Goal: Task Accomplishment & Management: Use online tool/utility

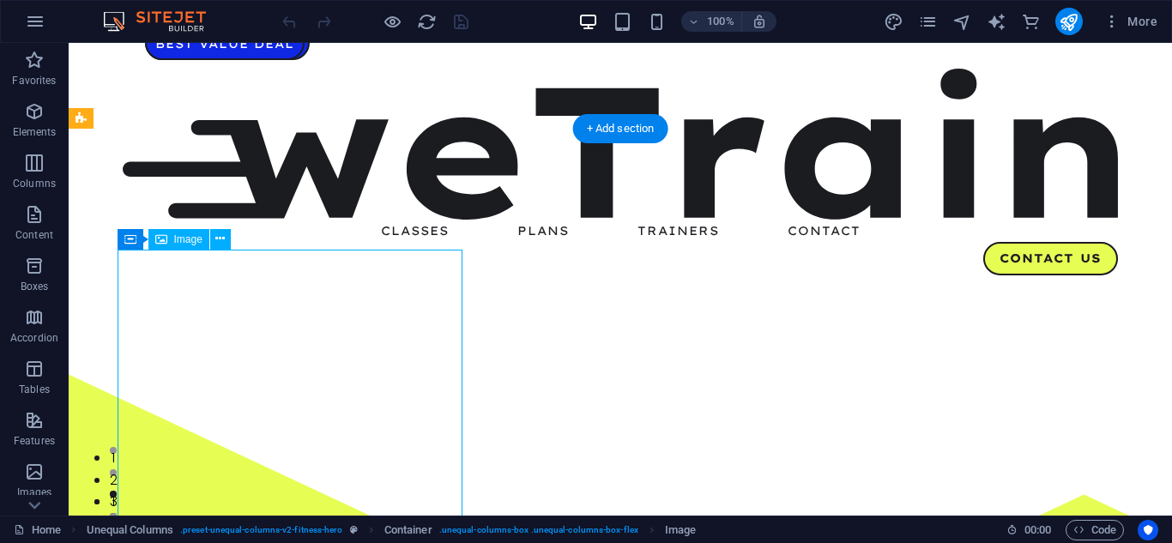
drag, startPoint x: 404, startPoint y: 340, endPoint x: 356, endPoint y: 336, distance: 48.2
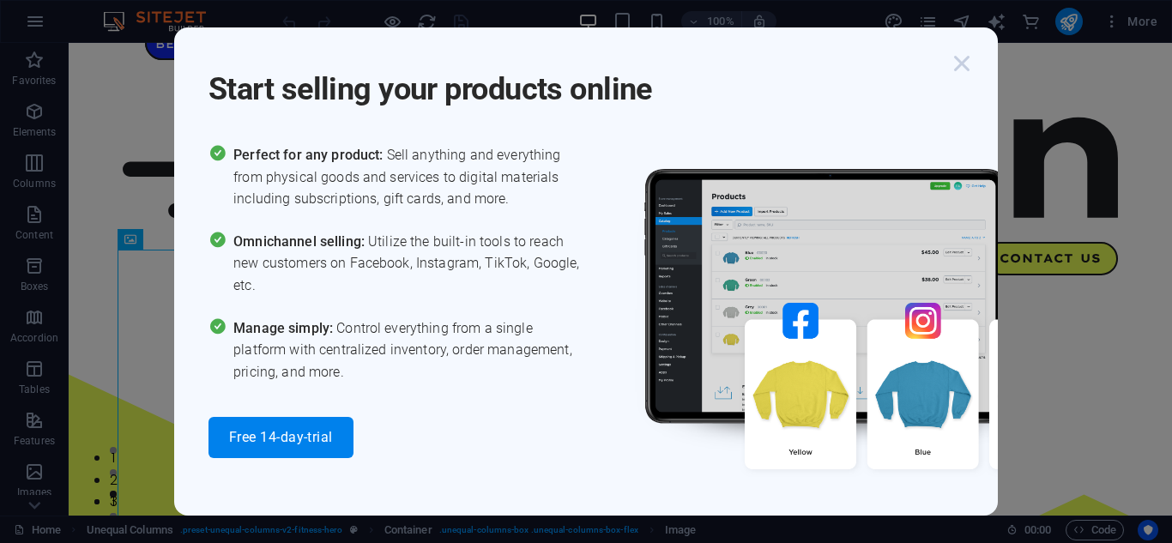
click at [958, 68] on icon "button" at bounding box center [961, 63] width 31 height 31
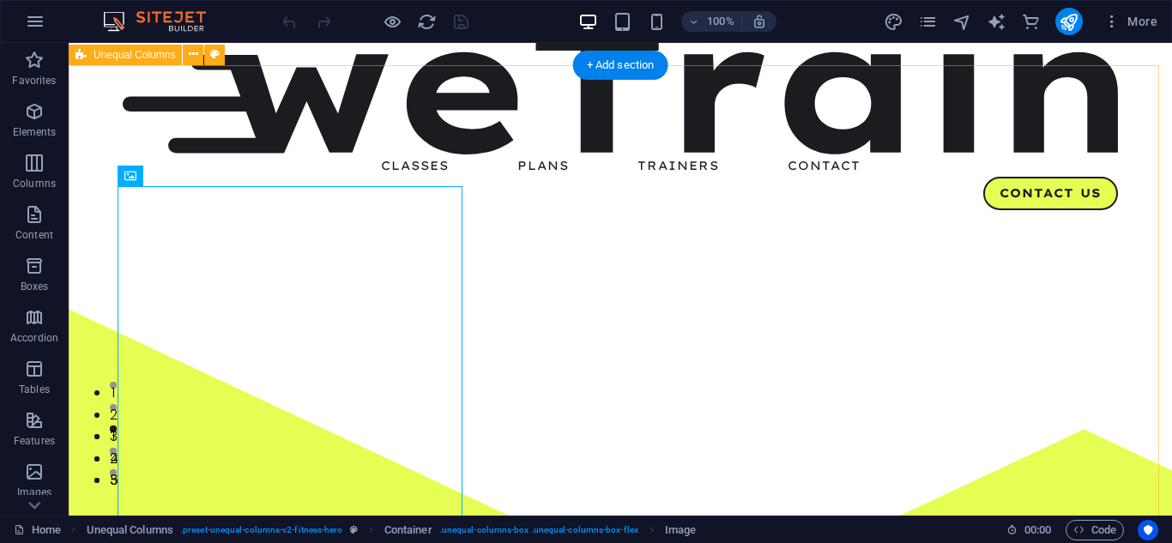
scroll to position [66, 0]
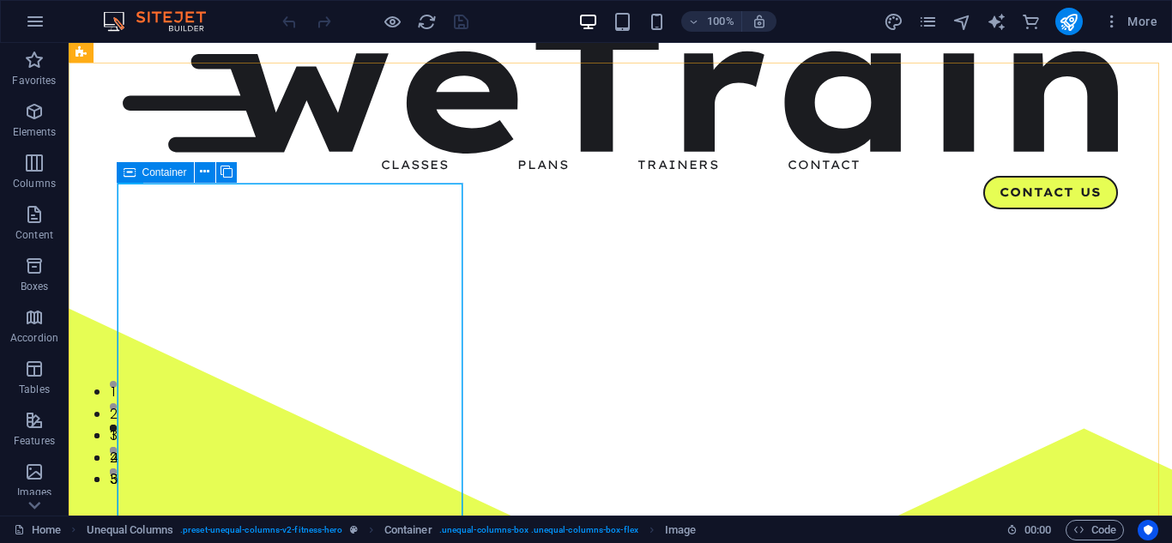
click at [128, 178] on icon at bounding box center [130, 172] width 12 height 21
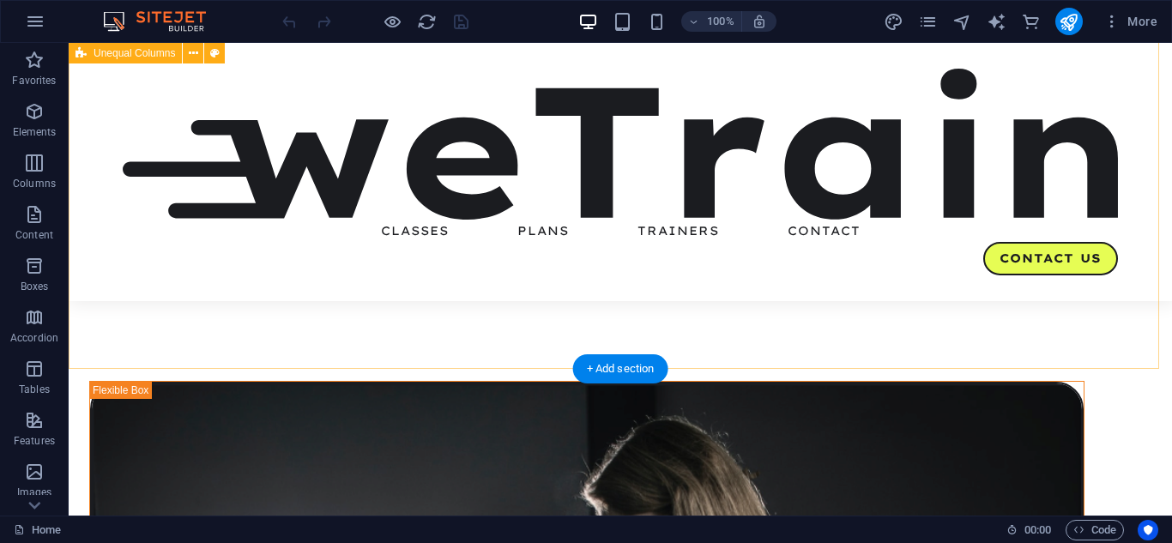
scroll to position [0, 0]
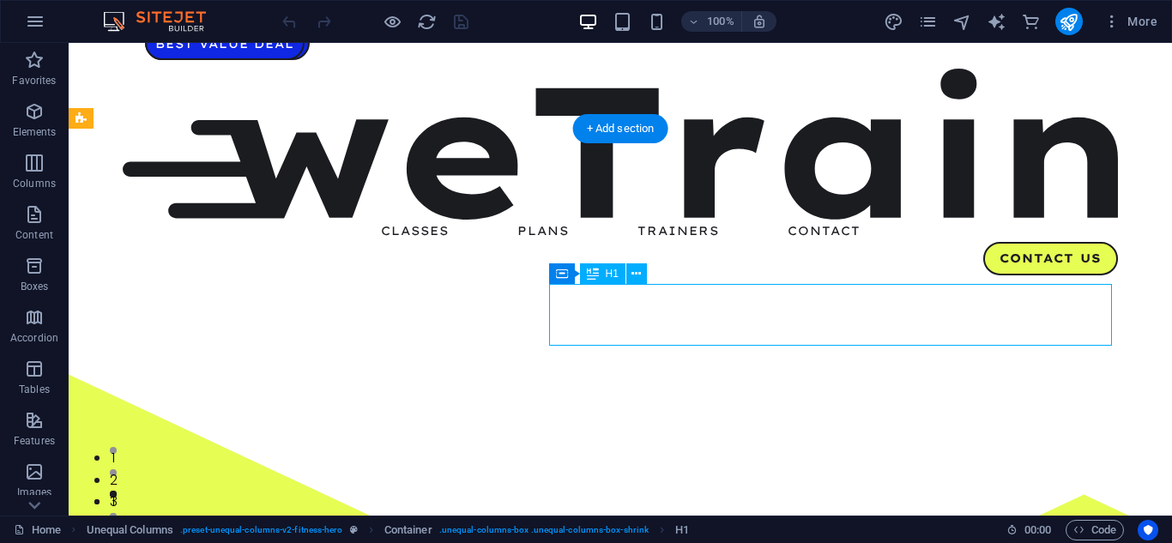
drag, startPoint x: 696, startPoint y: 302, endPoint x: 879, endPoint y: 44, distance: 316.4
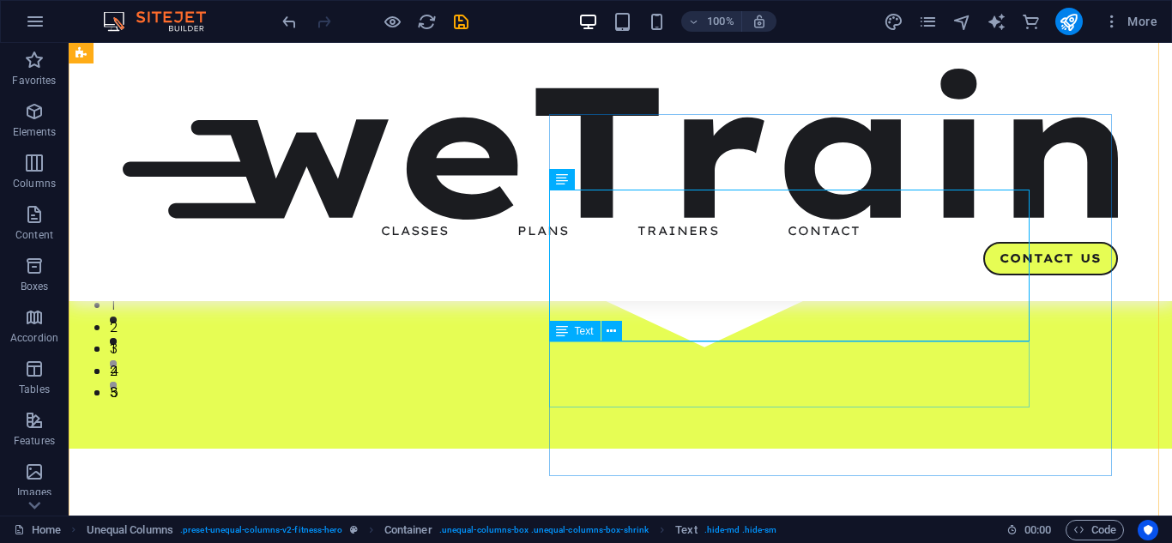
scroll to position [155, 0]
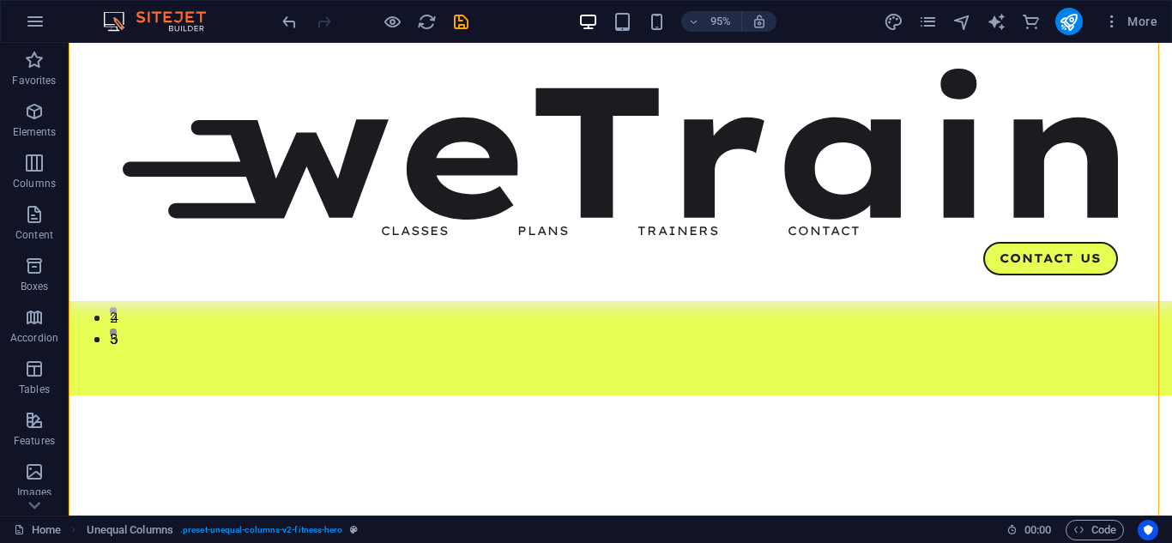
scroll to position [136, 0]
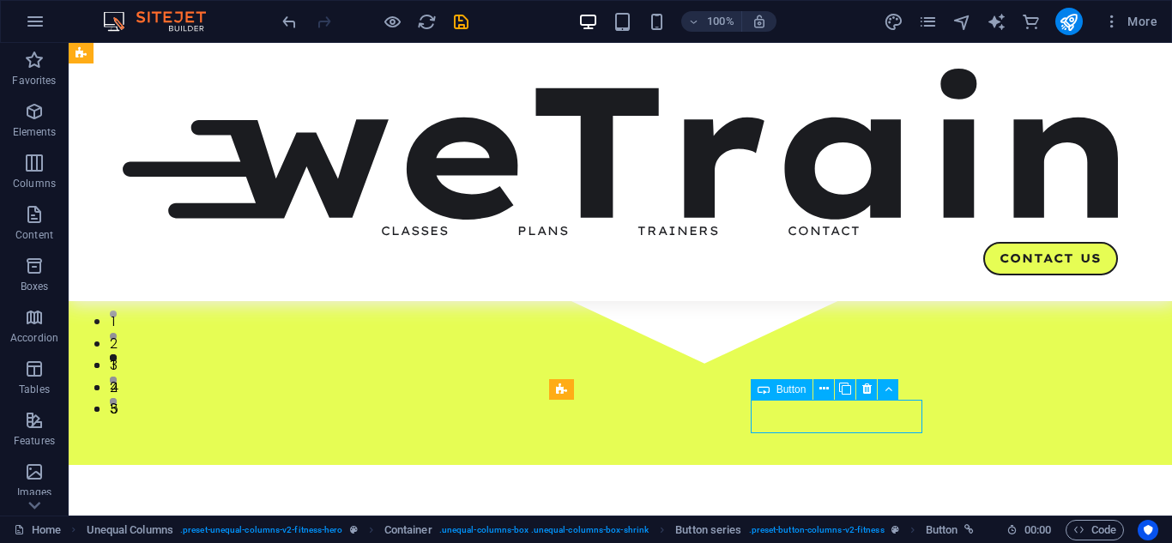
select select "px"
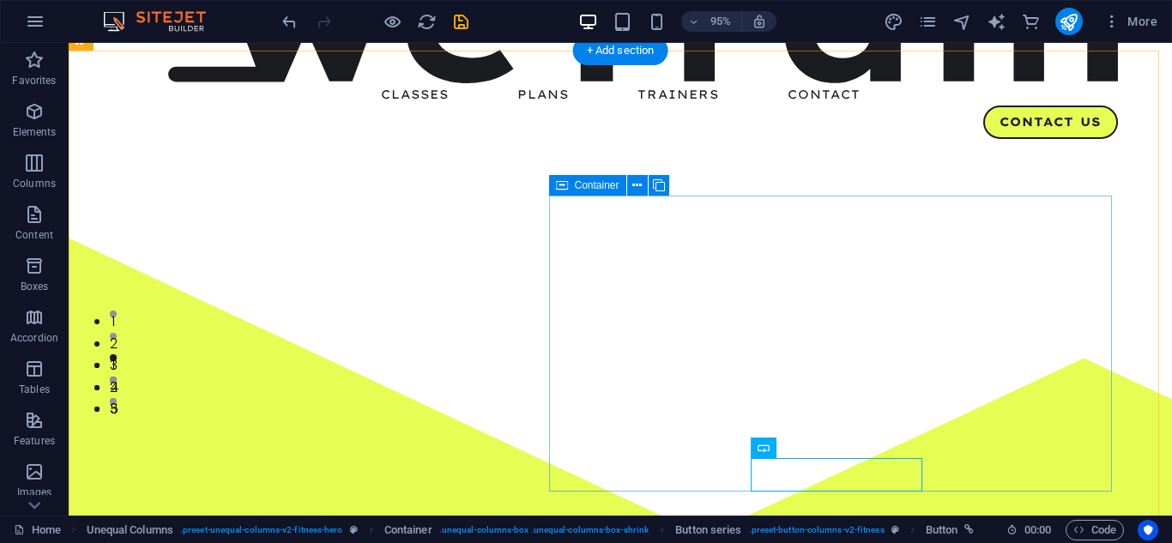
scroll to position [78, 0]
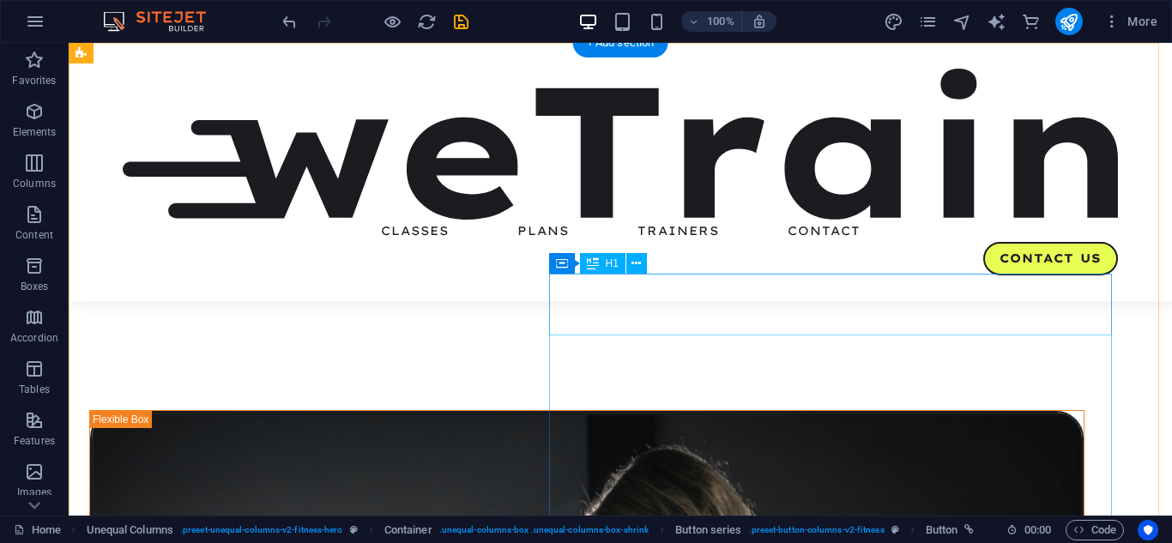
scroll to position [0, 0]
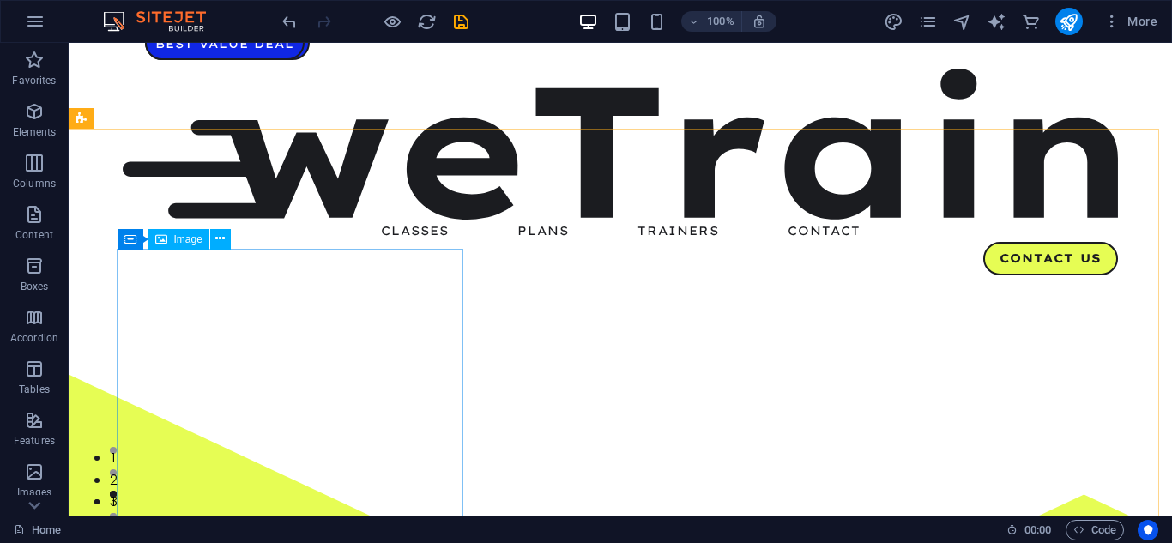
click at [197, 237] on span "Image" at bounding box center [188, 239] width 28 height 10
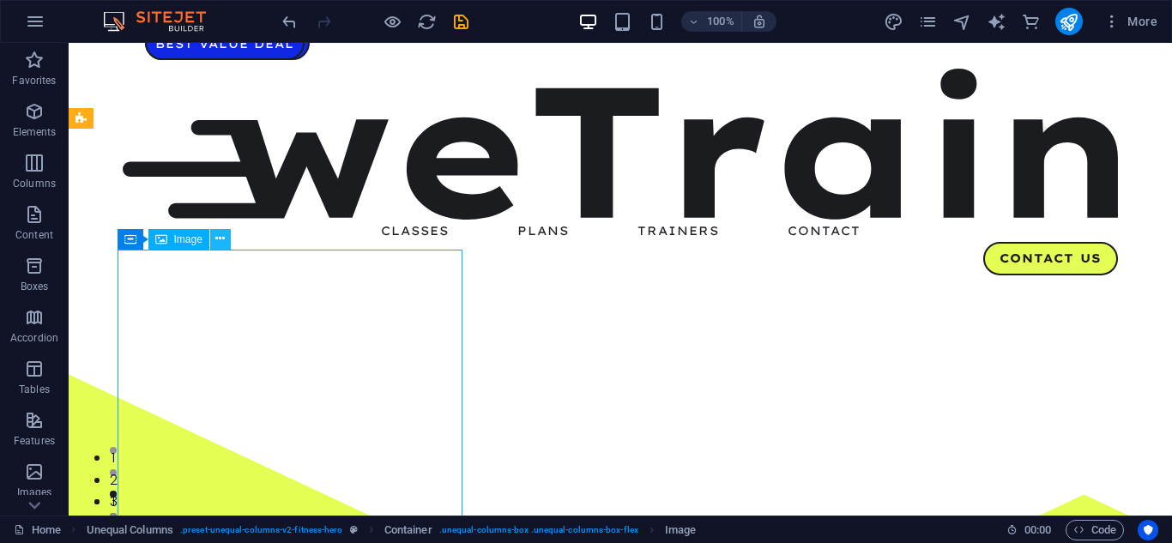
click at [216, 240] on icon at bounding box center [219, 239] width 9 height 18
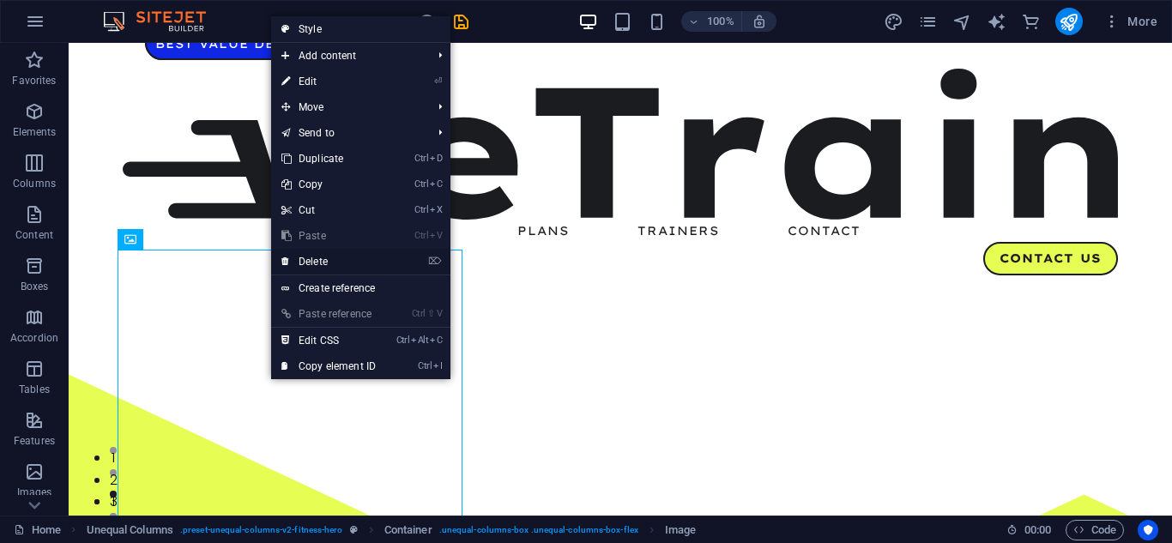
click at [326, 263] on link "⌦ Delete" at bounding box center [328, 262] width 115 height 26
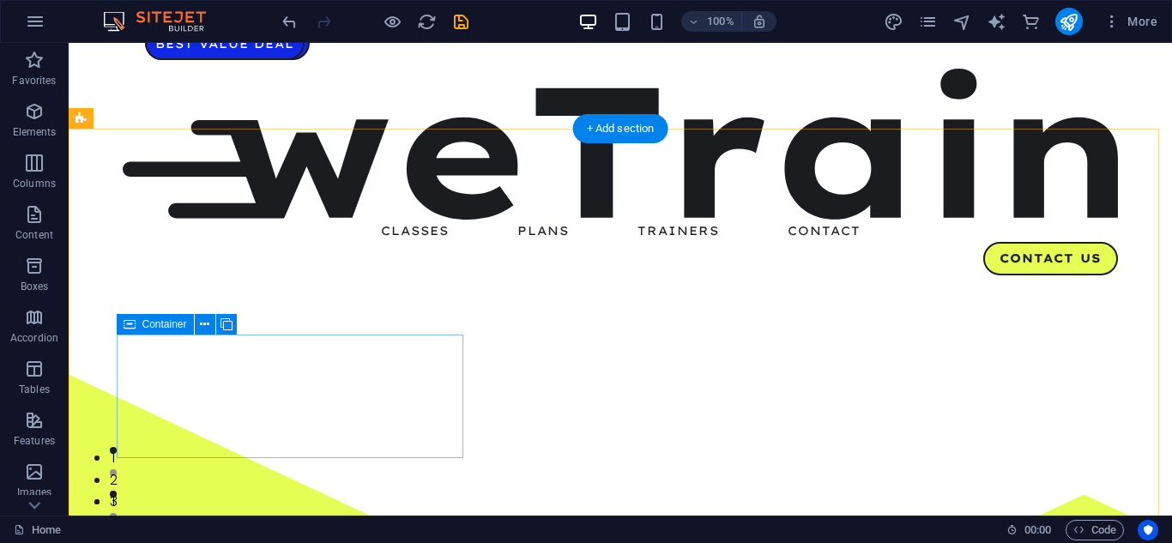
drag, startPoint x: 323, startPoint y: 421, endPoint x: 391, endPoint y: 464, distance: 80.9
click at [323, 421] on div "Container H1 Unequal Columns Container Spacer Text Text Spacer Image Container …" at bounding box center [620, 279] width 1103 height 473
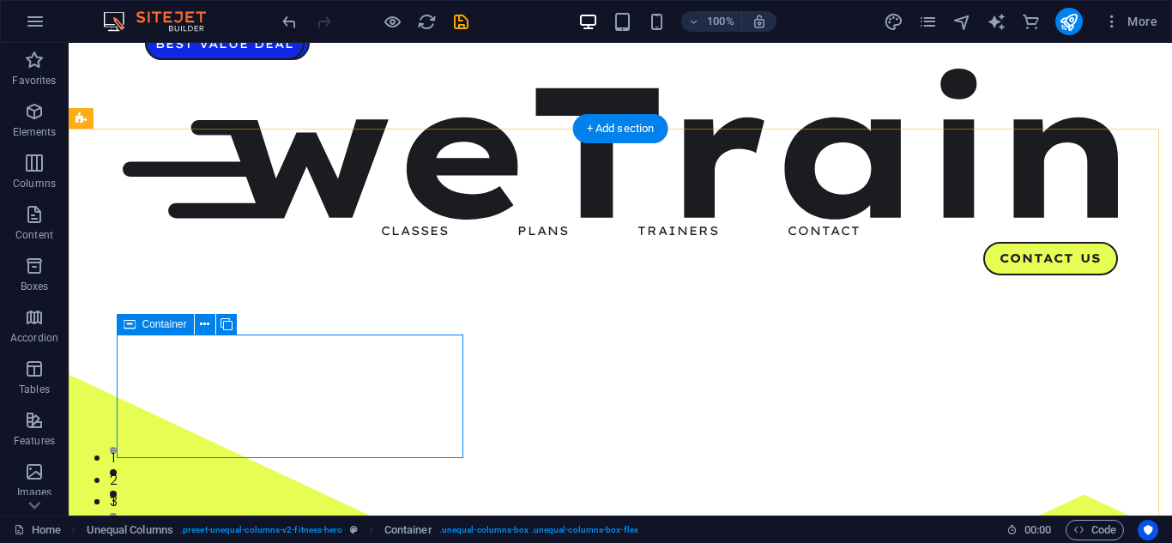
click at [202, 329] on icon at bounding box center [204, 325] width 9 height 18
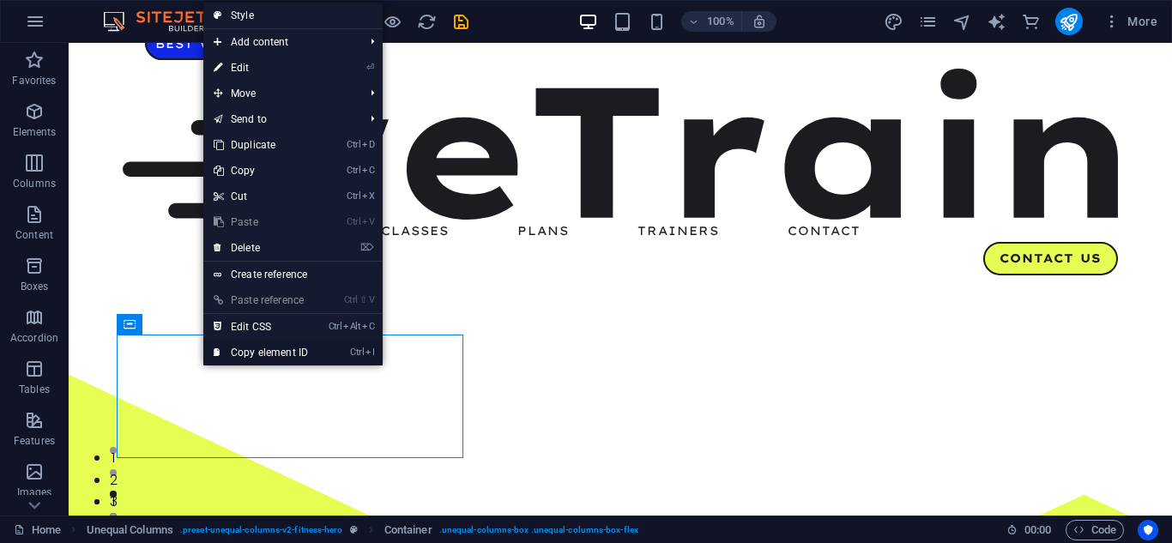
click at [209, 361] on link "Ctrl I Copy element ID" at bounding box center [260, 353] width 115 height 26
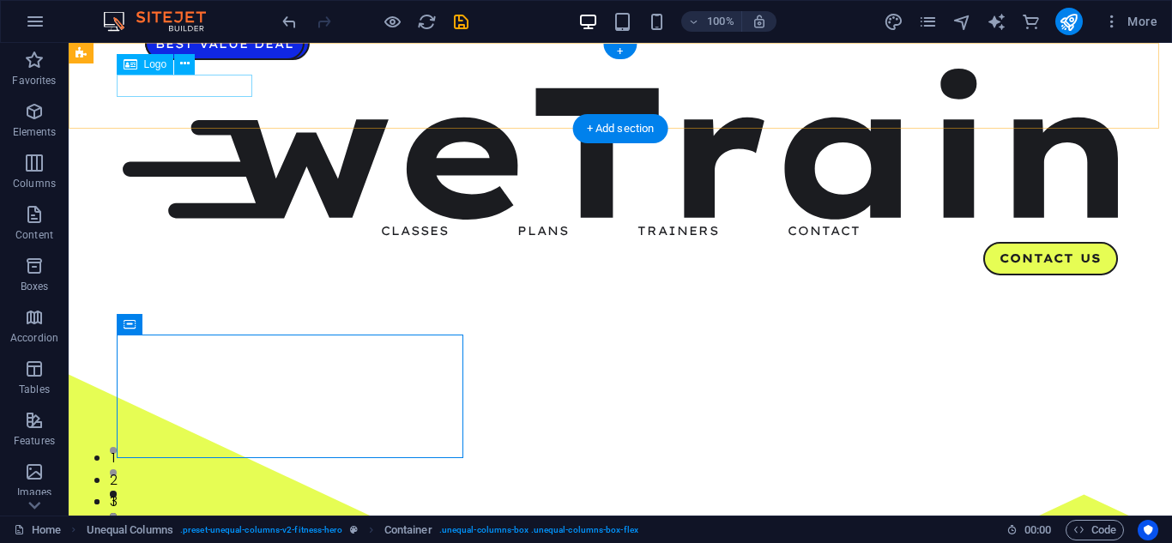
click at [230, 85] on div at bounding box center [620, 144] width 995 height 151
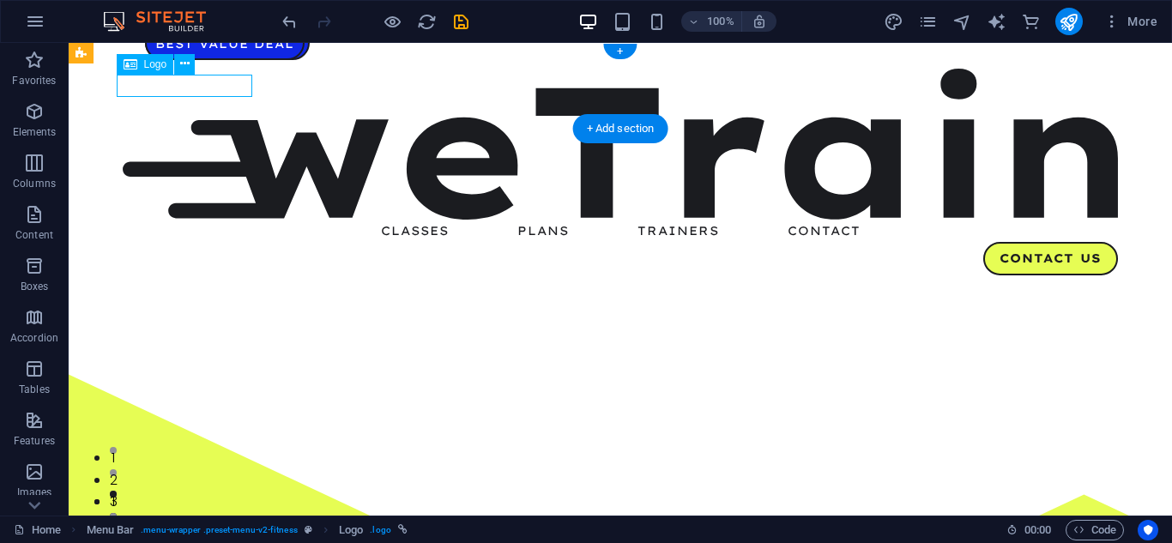
click at [230, 85] on div at bounding box center [620, 144] width 995 height 151
select select "%"
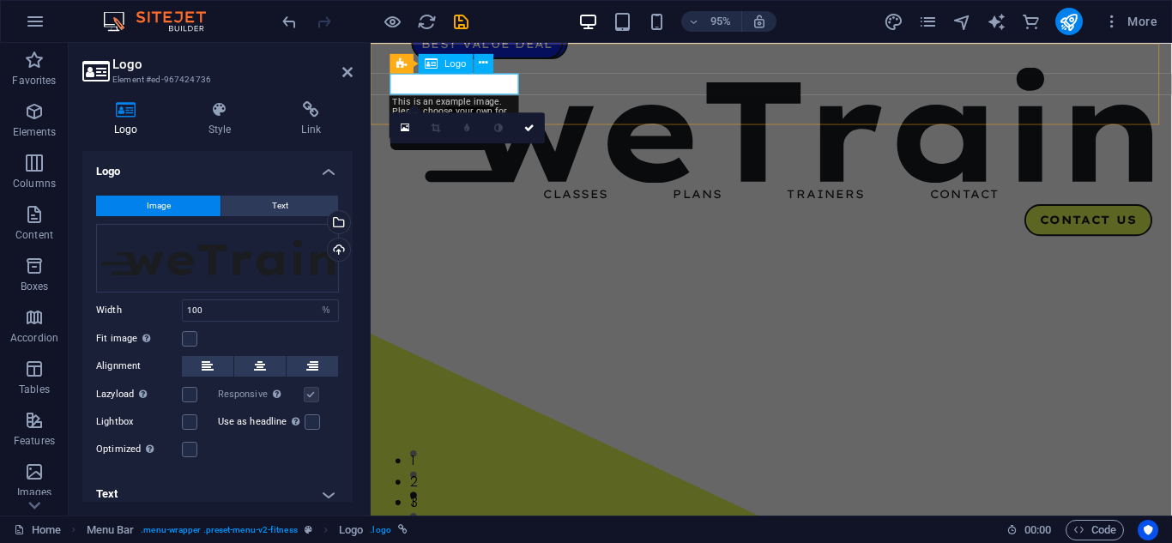
click at [466, 93] on div at bounding box center [792, 130] width 802 height 122
click at [480, 87] on div at bounding box center [792, 130] width 802 height 122
click at [290, 244] on div "Drag files here, click to choose files or select files from Files or our free s…" at bounding box center [217, 258] width 243 height 69
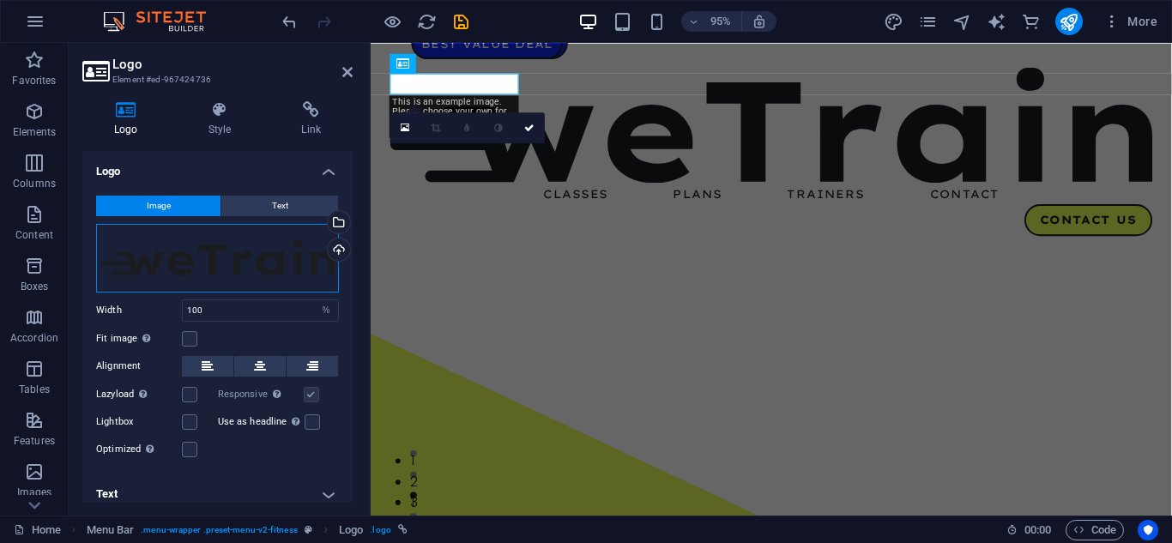
click at [290, 244] on div "Drag files here, click to choose files or select files from Files or our free s…" at bounding box center [217, 258] width 243 height 69
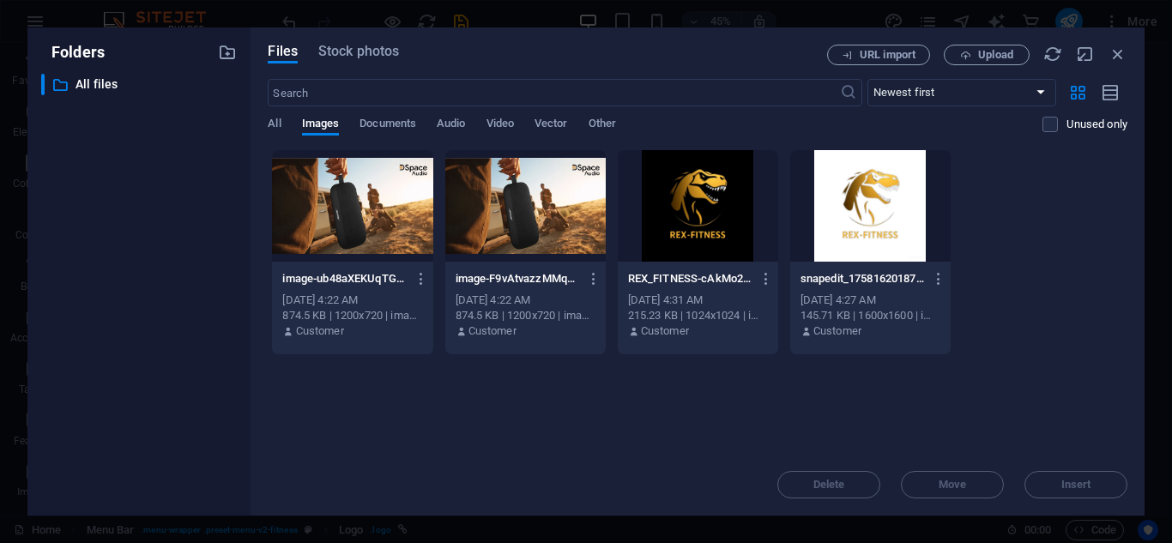
click at [722, 287] on div "REX_FITNESS-cAkMo2fGKdDbfVsuirVSZg.png REX_FITNESS-cAkMo2fGKdDbfVsuirVSZg.png" at bounding box center [698, 278] width 140 height 27
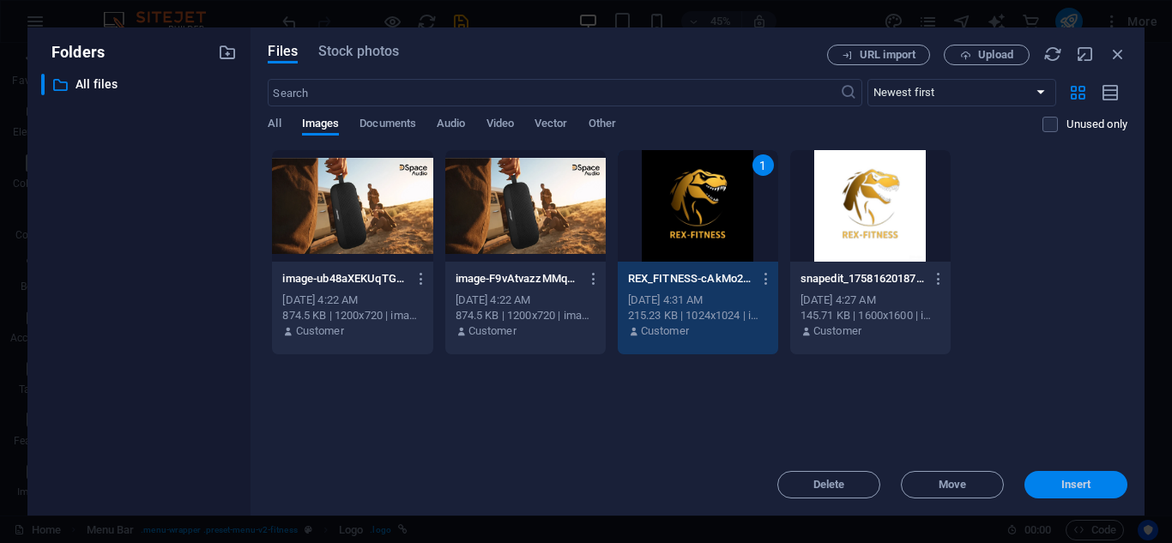
click at [1056, 486] on span "Insert" at bounding box center [1075, 485] width 89 height 10
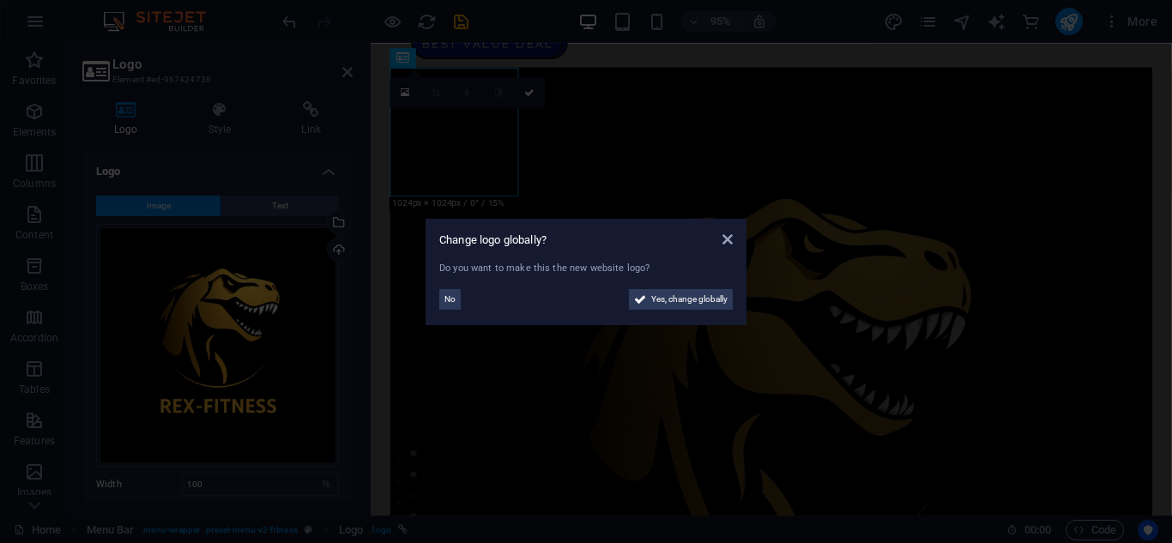
click at [734, 235] on div "Change logo globally? Do you want to make this the new website logo? No Yes, ch…" at bounding box center [586, 272] width 321 height 106
click at [704, 299] on span "Yes, change globally" at bounding box center [689, 299] width 76 height 21
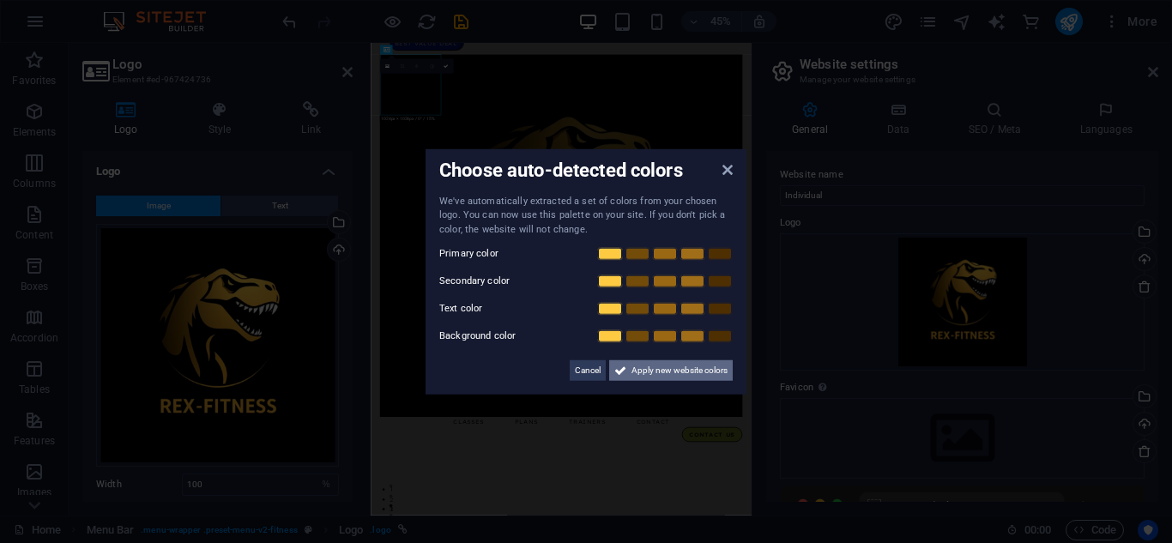
click at [656, 375] on span "Apply new website colors" at bounding box center [680, 370] width 96 height 21
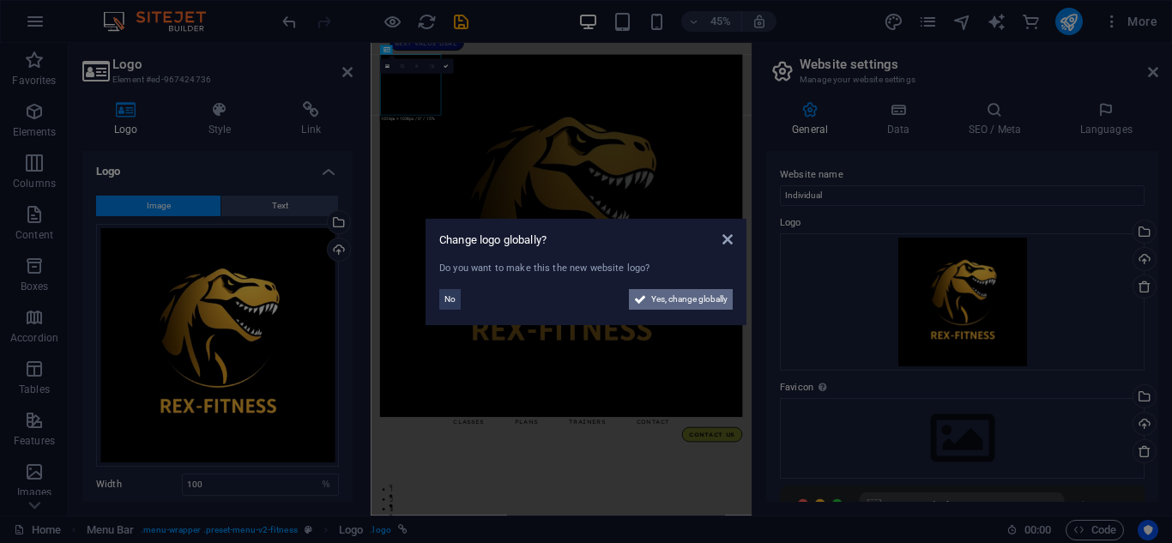
click at [657, 294] on span "Yes, change globally" at bounding box center [689, 299] width 76 height 21
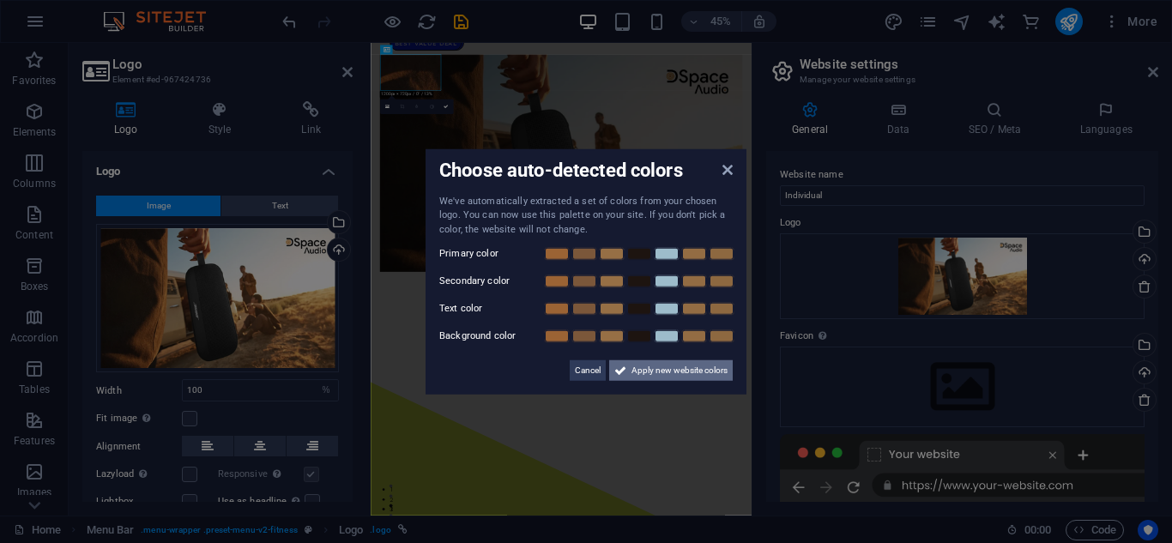
click at [623, 361] on icon at bounding box center [620, 370] width 12 height 21
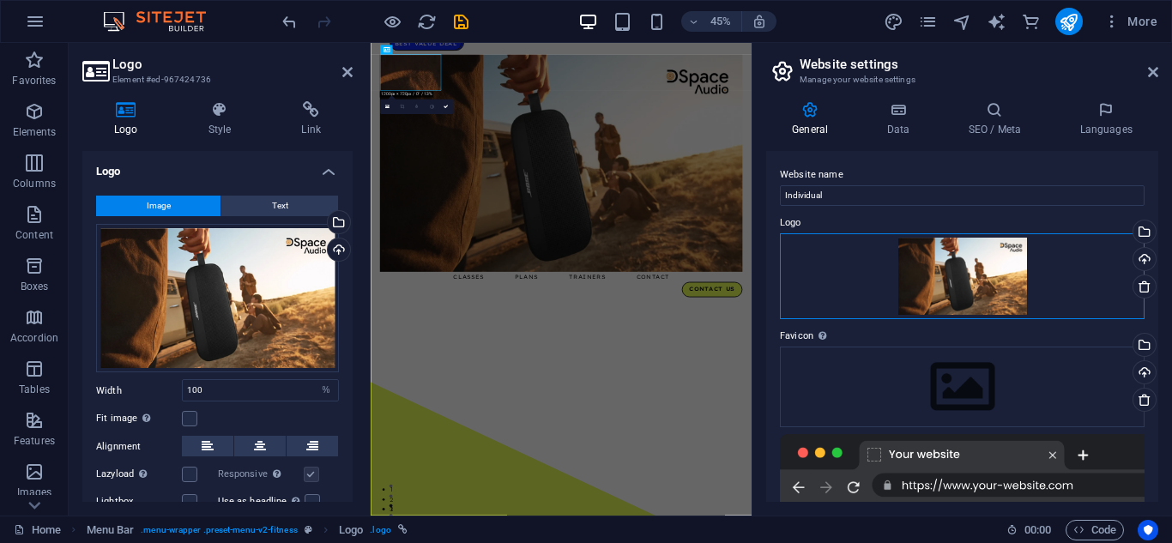
click at [978, 267] on div "Drag files here, click to choose files or select files from Files or our free s…" at bounding box center [962, 276] width 365 height 86
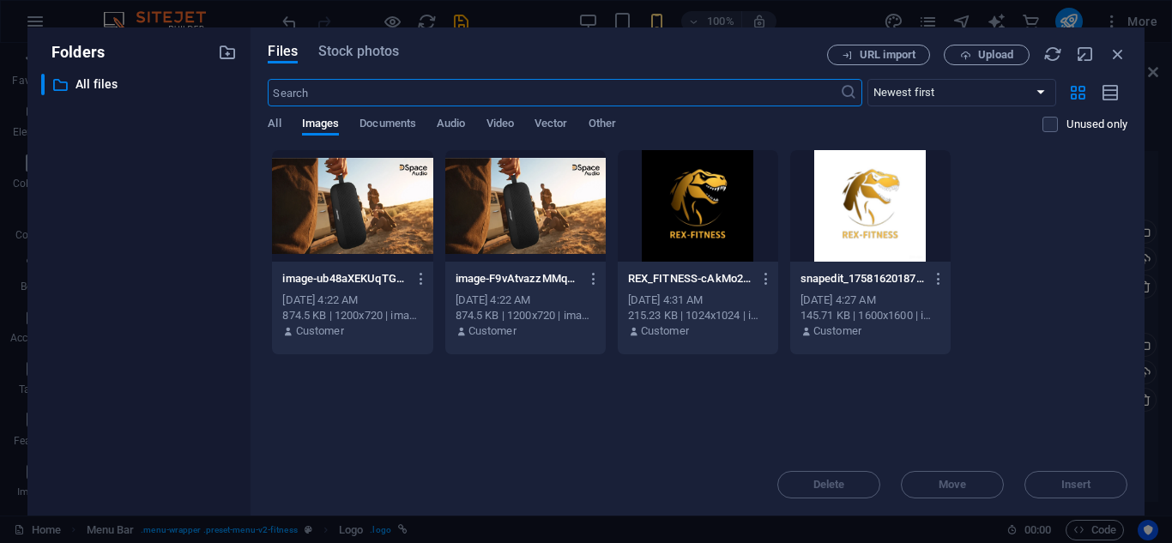
click at [827, 264] on div "snapedit_1758162018768-nfEVAph5cJeRMhiR1M8BoQ.jpeg snapedit_1758162018768-nfEVA…" at bounding box center [870, 306] width 160 height 88
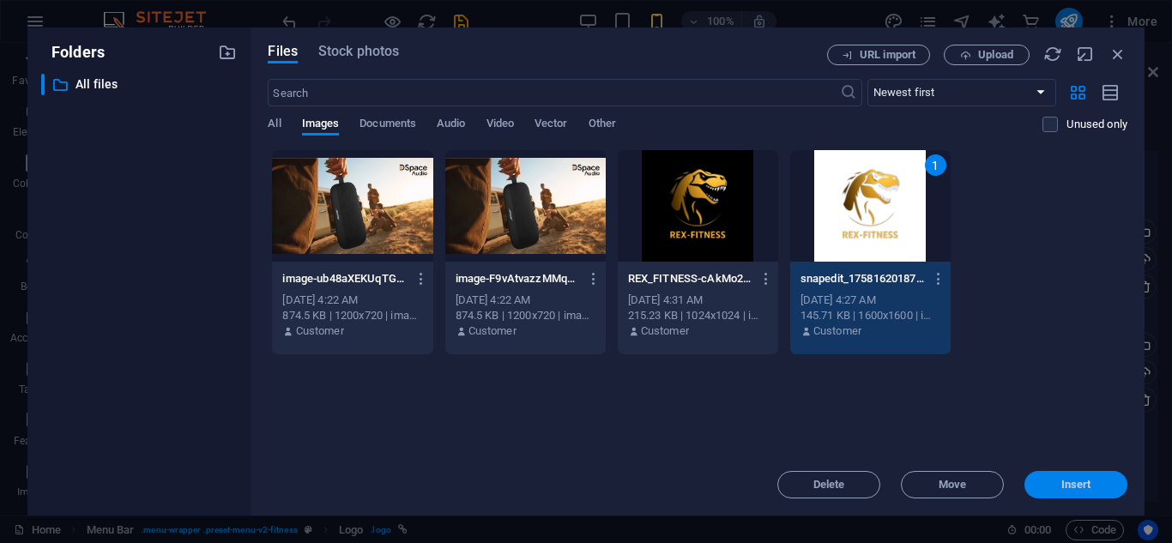
click at [1067, 474] on button "Insert" at bounding box center [1075, 484] width 103 height 27
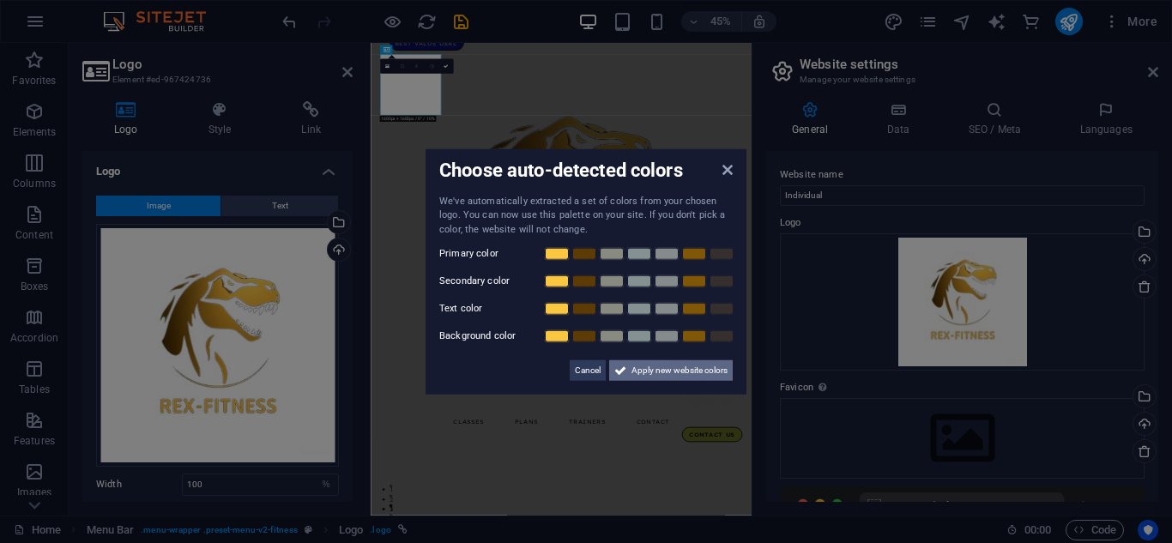
click at [663, 368] on span "Apply new website colors" at bounding box center [680, 370] width 96 height 21
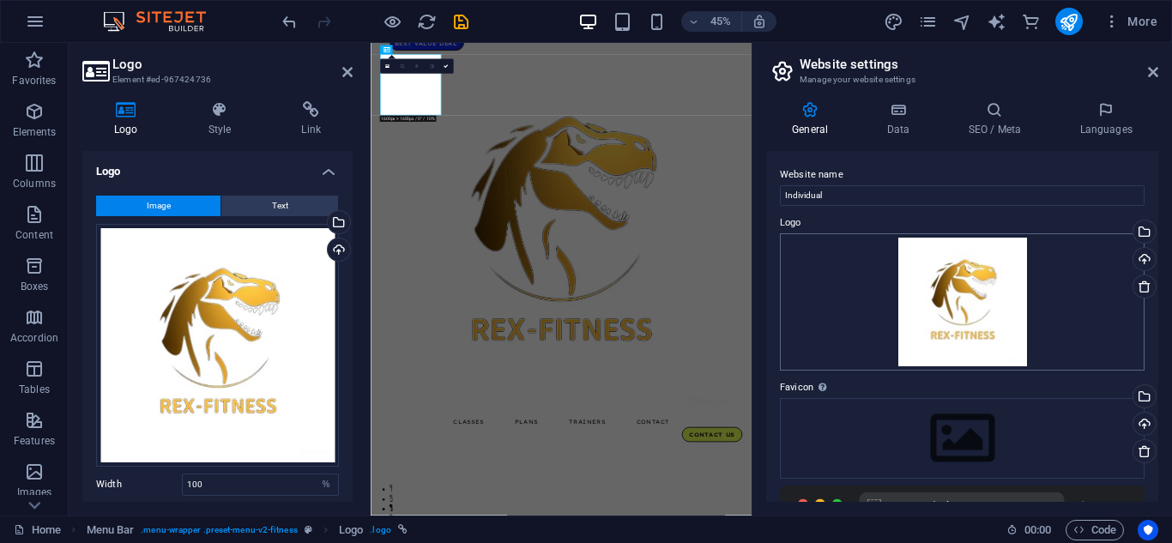
scroll to position [290, 0]
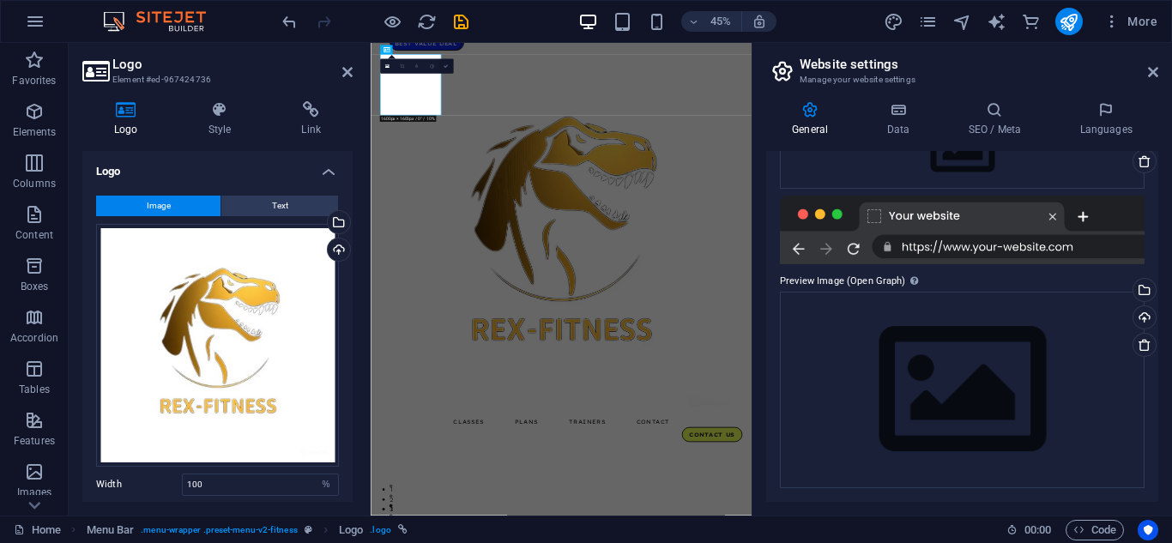
click at [447, 64] on icon at bounding box center [446, 66] width 4 height 4
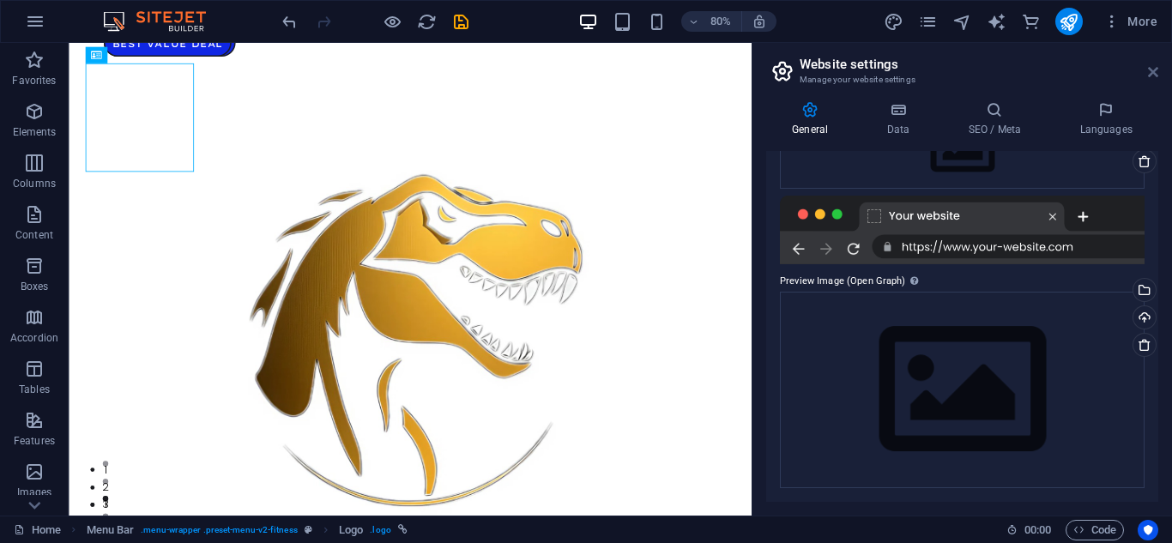
click at [1148, 68] on icon at bounding box center [1153, 72] width 10 height 14
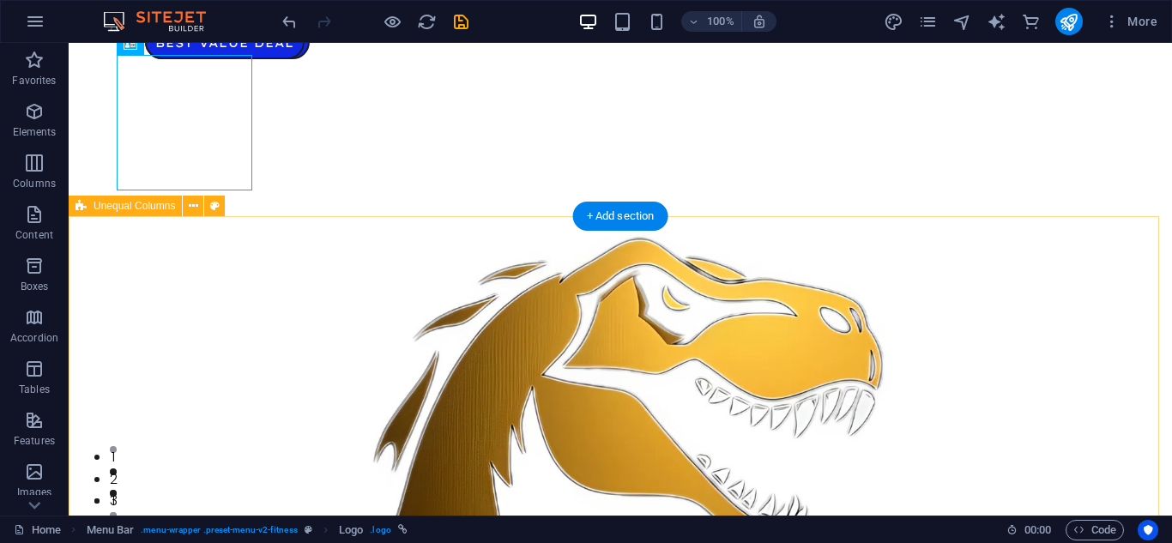
scroll to position [0, 0]
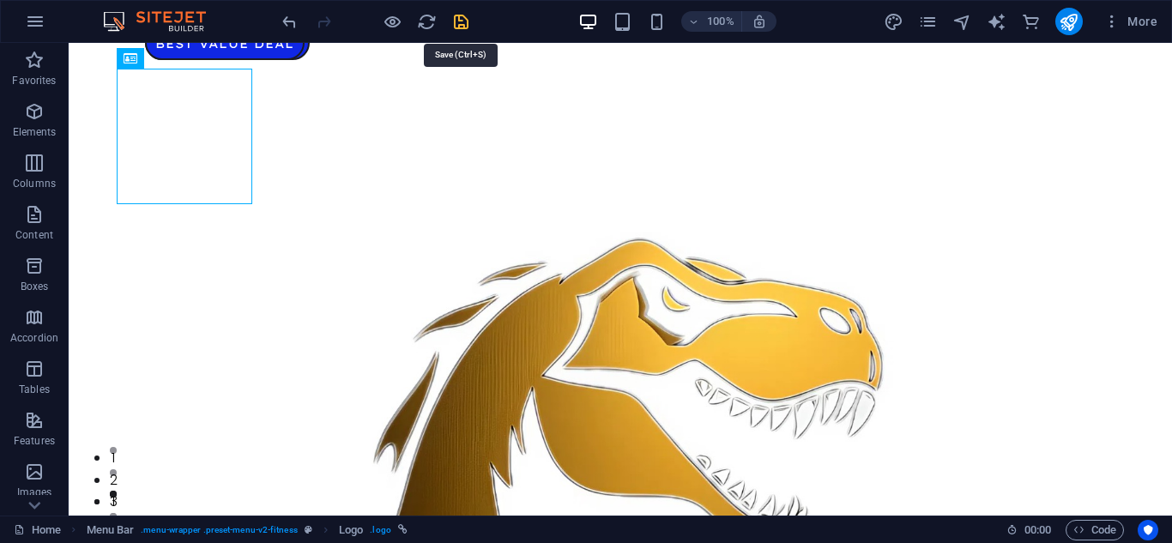
click at [463, 20] on icon "save" at bounding box center [461, 22] width 20 height 20
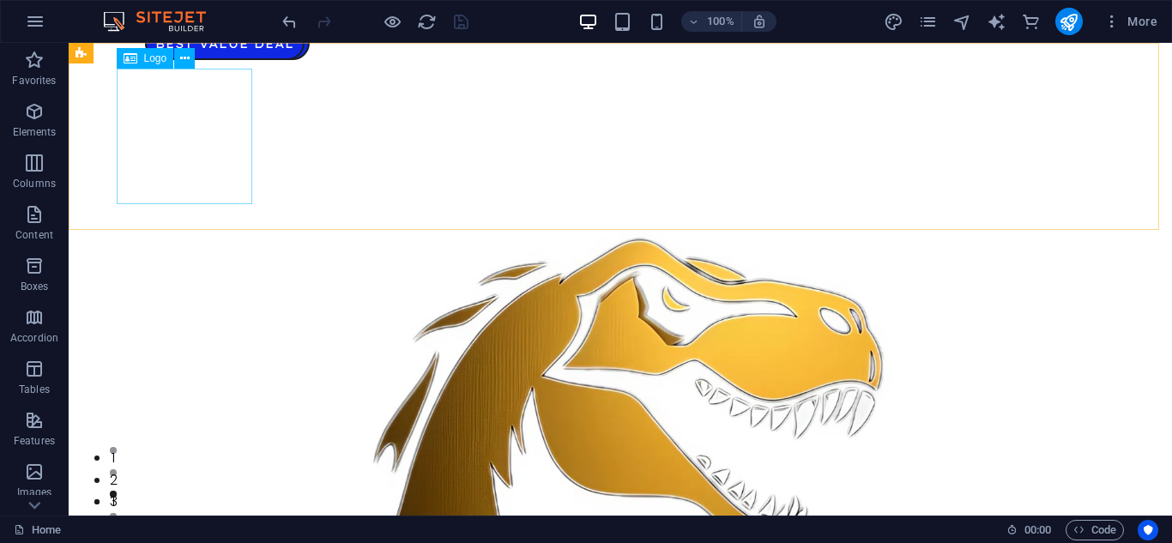
click at [154, 65] on div "Logo" at bounding box center [145, 58] width 57 height 21
click at [184, 62] on icon at bounding box center [184, 59] width 9 height 18
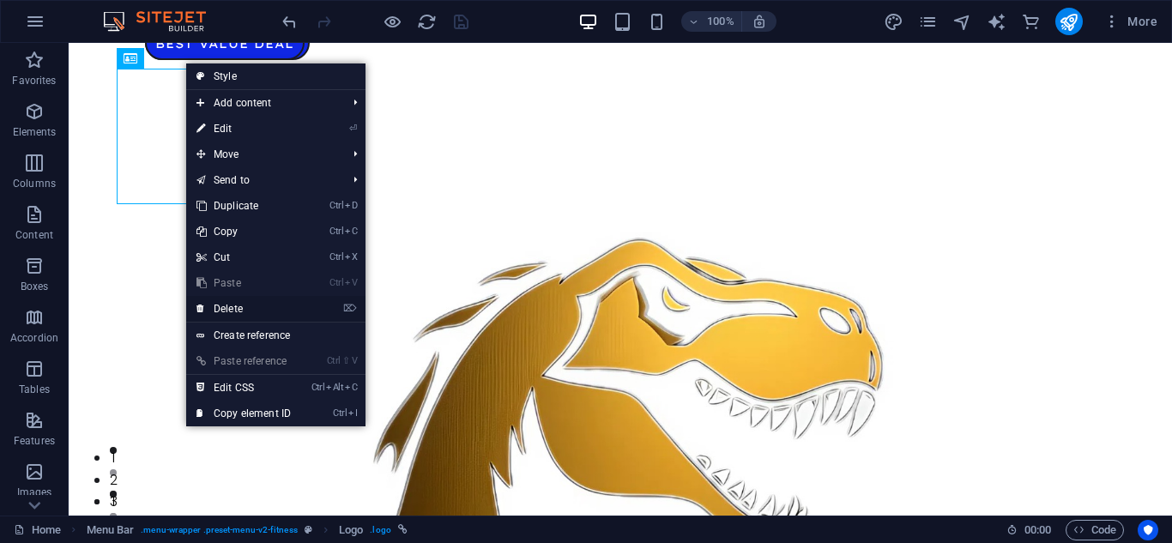
click at [255, 298] on link "⌦ Delete" at bounding box center [243, 309] width 115 height 26
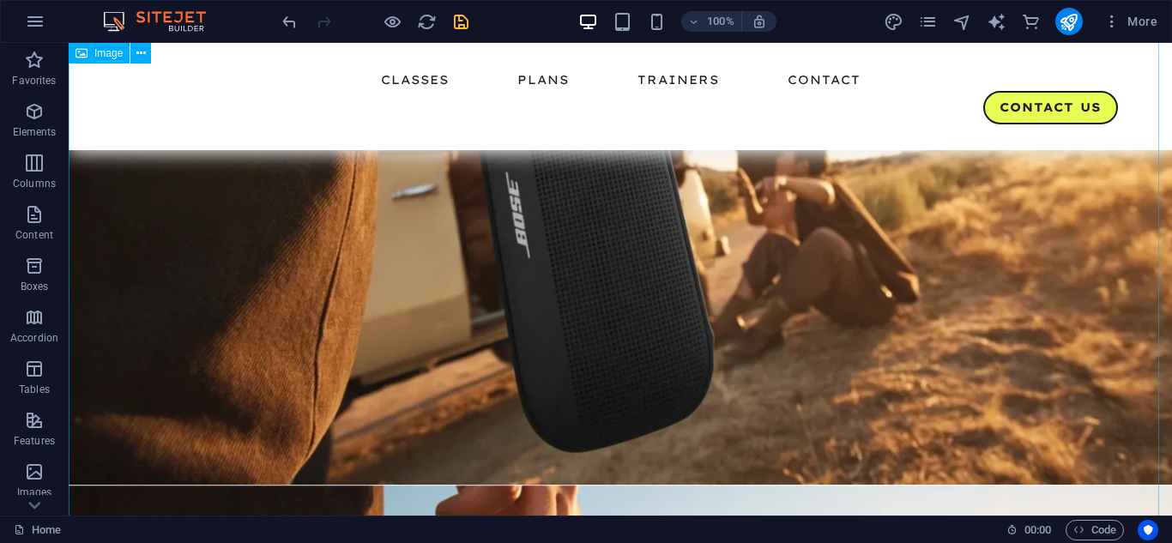
scroll to position [1519, 0]
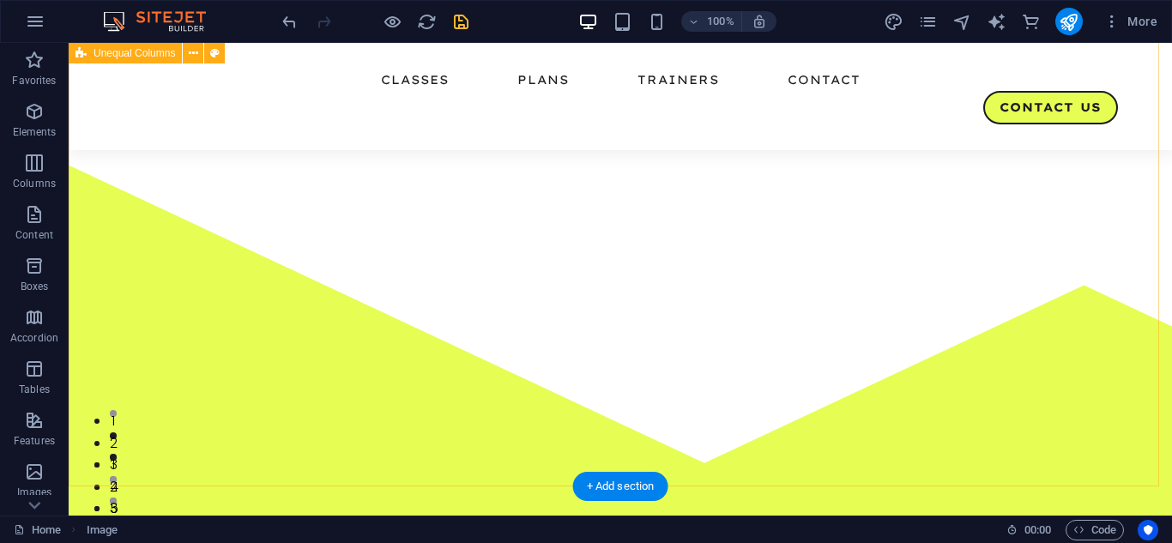
scroll to position [0, 0]
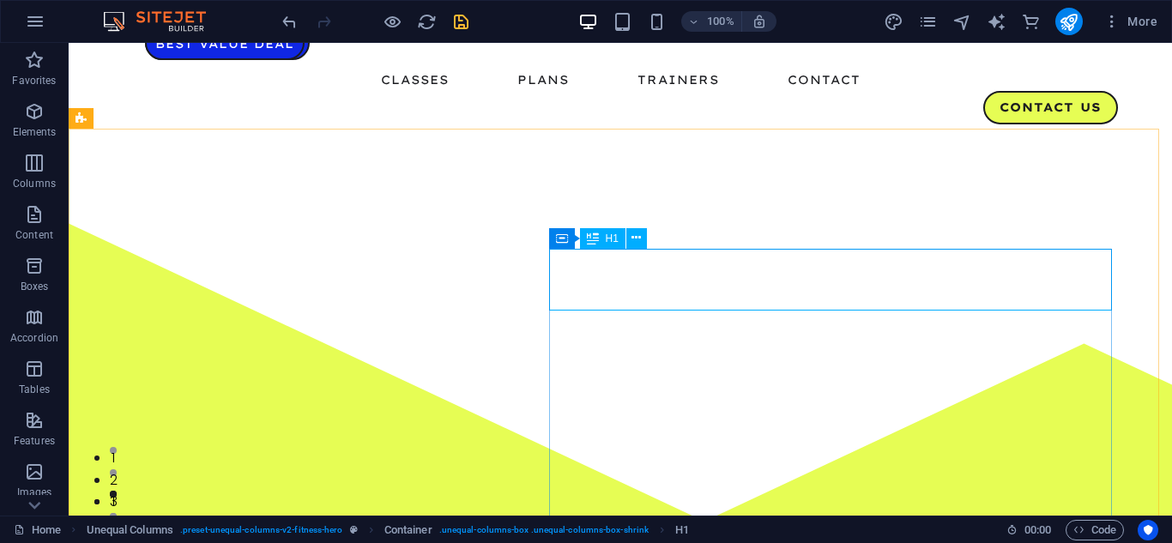
click at [617, 240] on span "H1" at bounding box center [612, 238] width 13 height 10
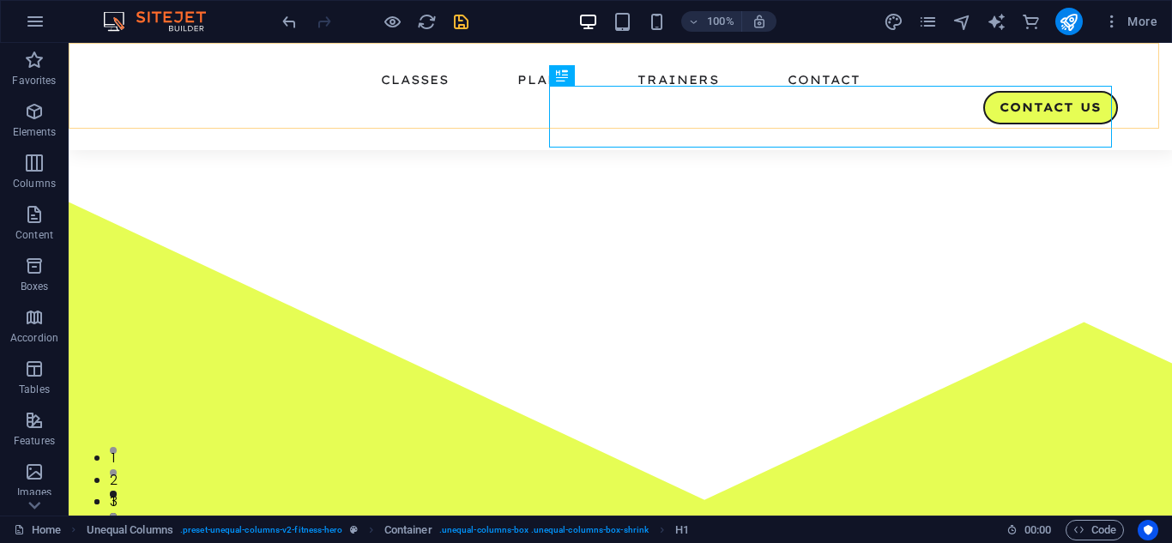
scroll to position [163, 0]
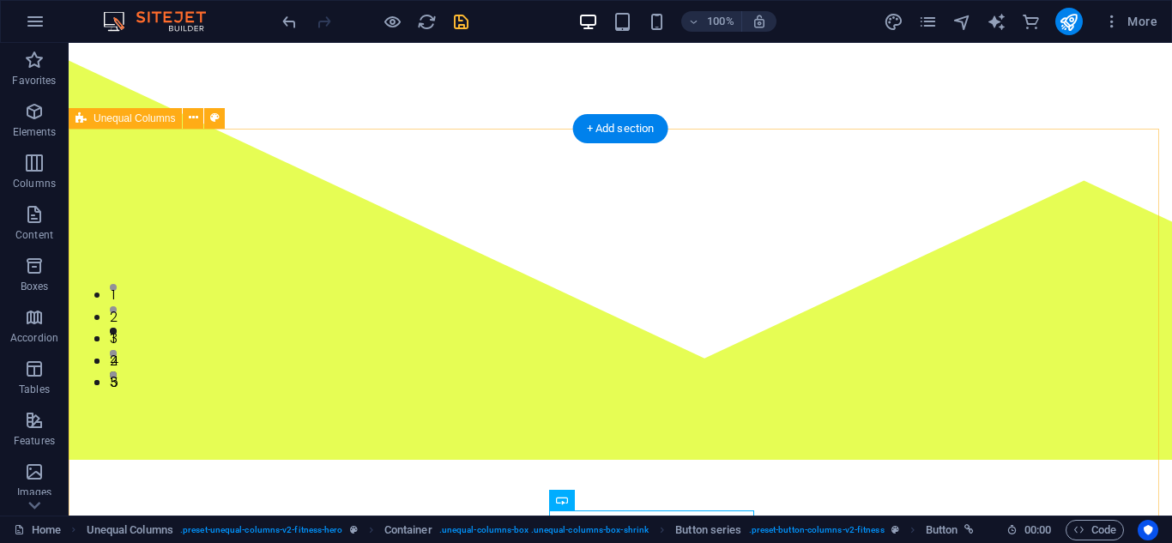
scroll to position [0, 0]
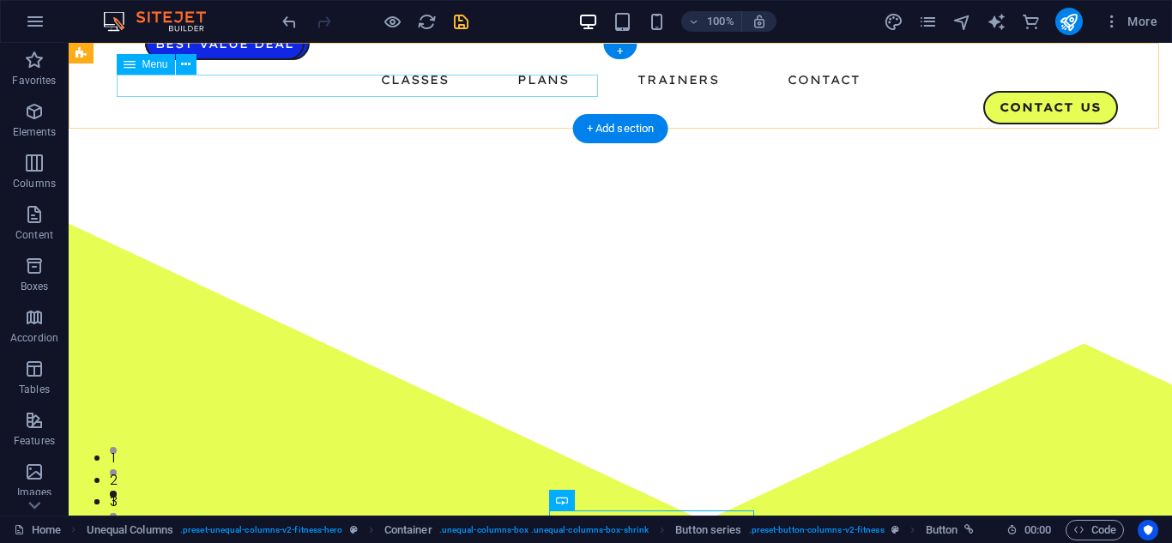
click at [398, 81] on nav "Classes Plans Trainers Contact" at bounding box center [620, 80] width 995 height 22
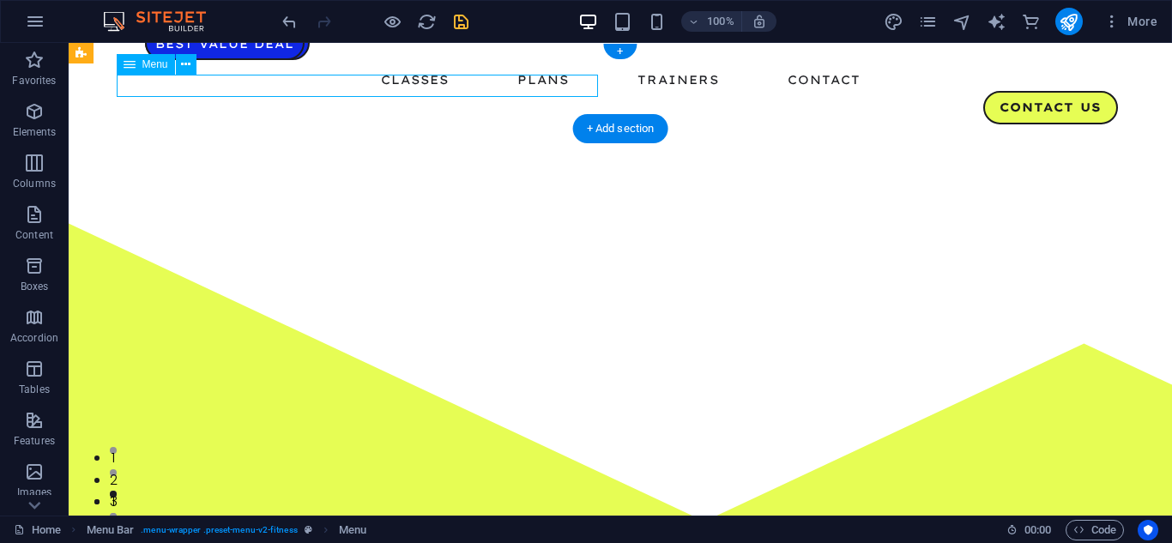
click at [420, 88] on nav "Classes Plans Trainers Contact" at bounding box center [620, 80] width 995 height 22
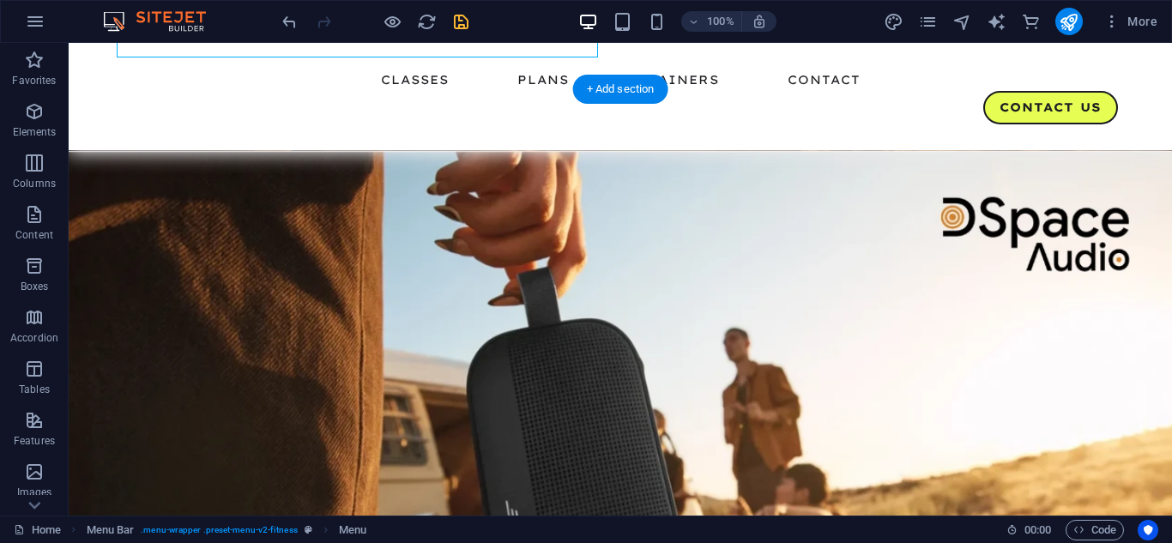
scroll to position [1866, 0]
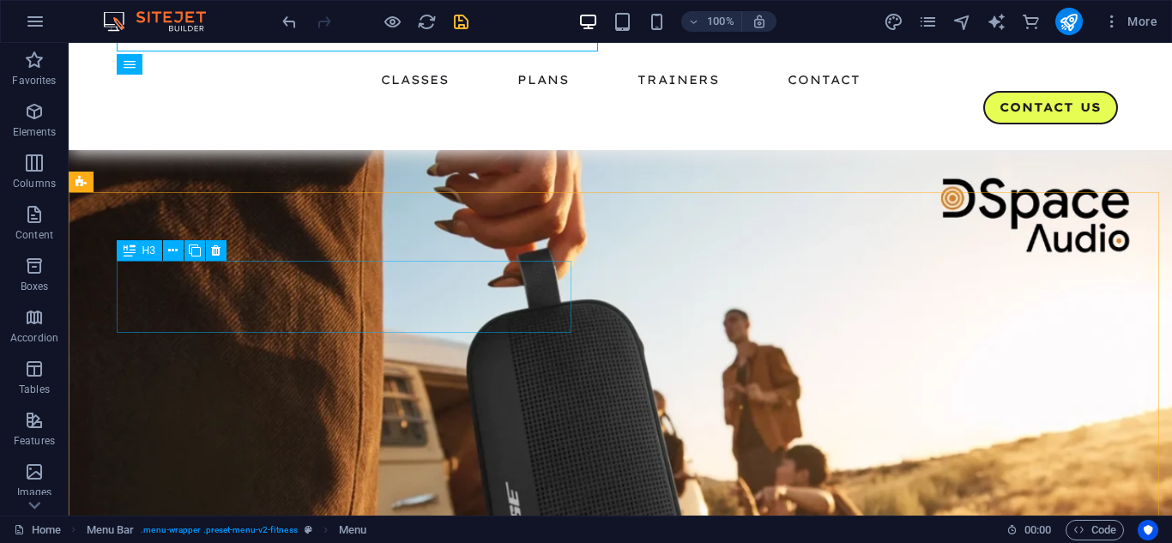
click at [145, 256] on span "H3" at bounding box center [148, 250] width 13 height 10
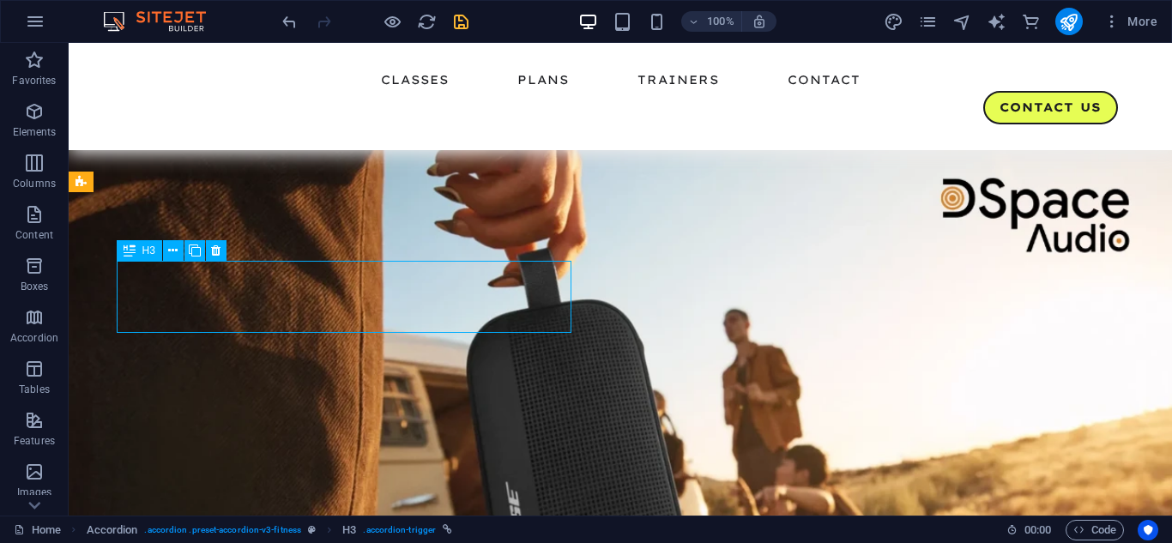
click at [152, 252] on span "H3" at bounding box center [148, 250] width 13 height 10
drag, startPoint x: 152, startPoint y: 252, endPoint x: 175, endPoint y: 211, distance: 47.3
click at [152, 252] on span "H3" at bounding box center [148, 250] width 13 height 10
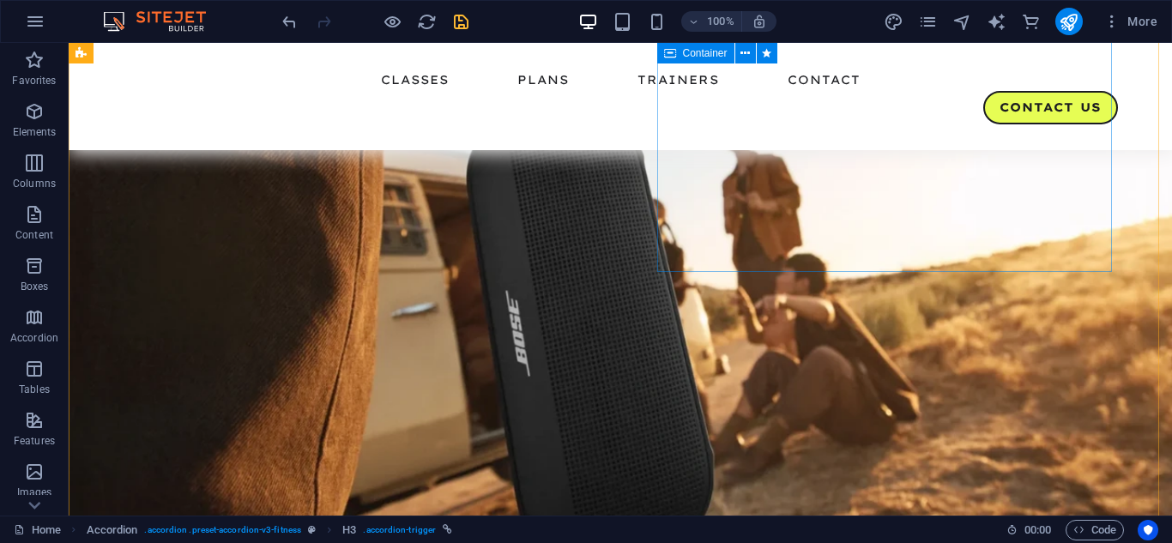
scroll to position [2166, 0]
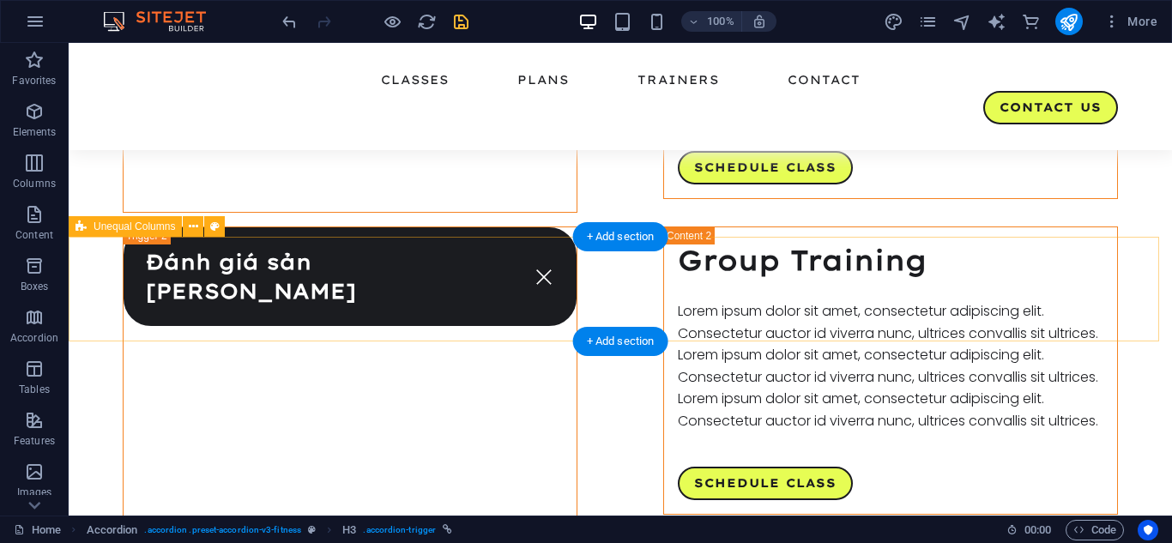
scroll to position [3187, 0]
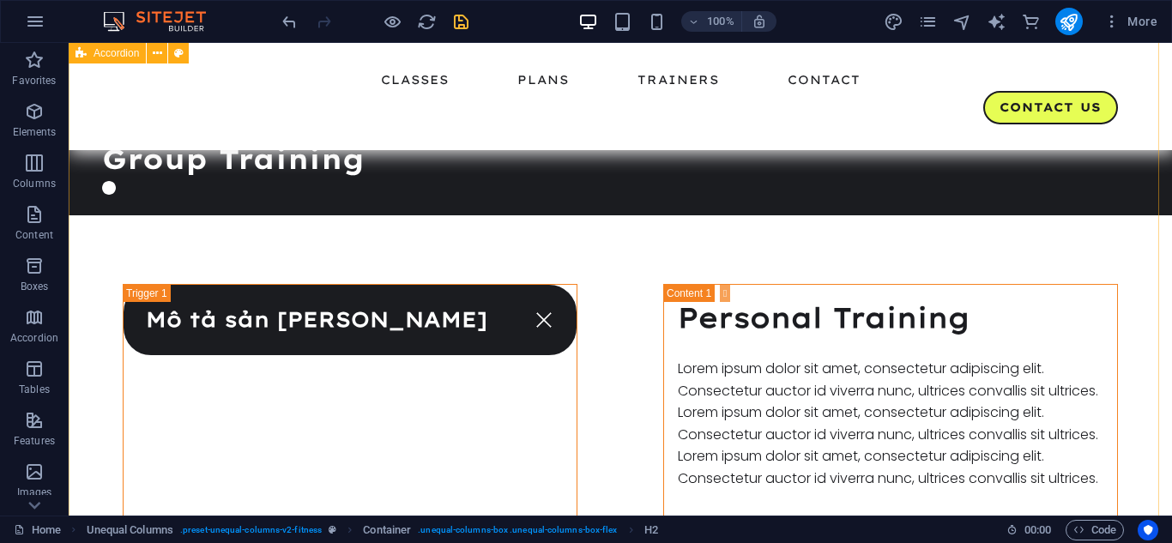
scroll to position [2920, 0]
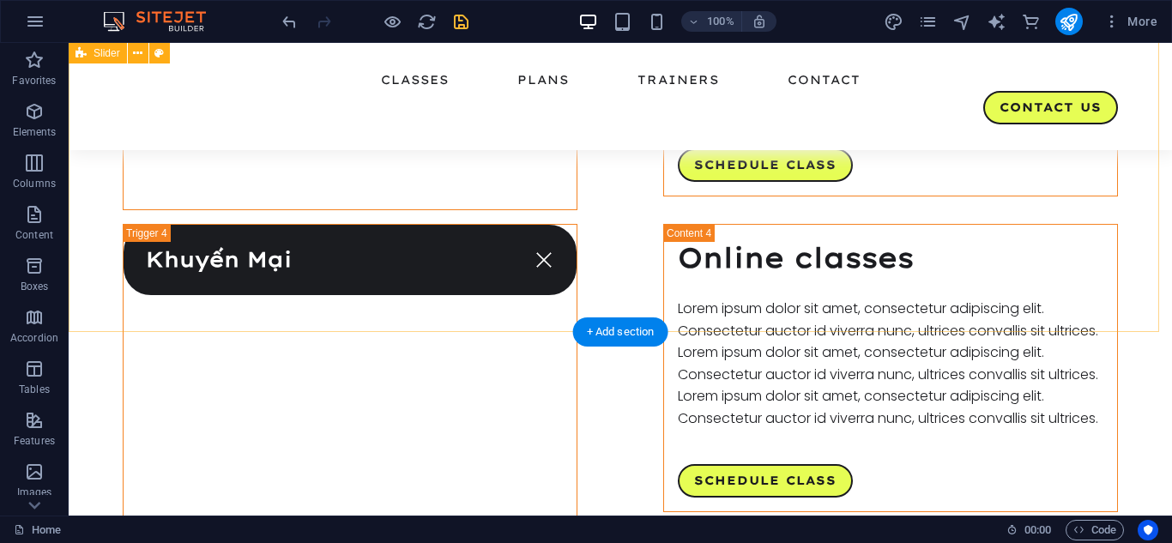
scroll to position [3790, 0]
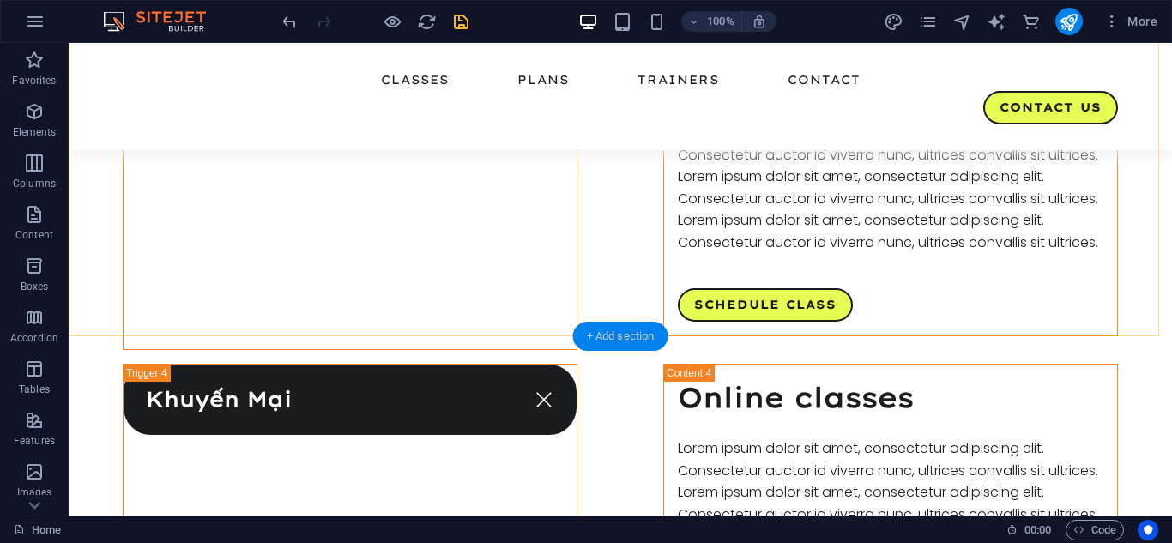
drag, startPoint x: 686, startPoint y: 379, endPoint x: 649, endPoint y: 385, distance: 38.2
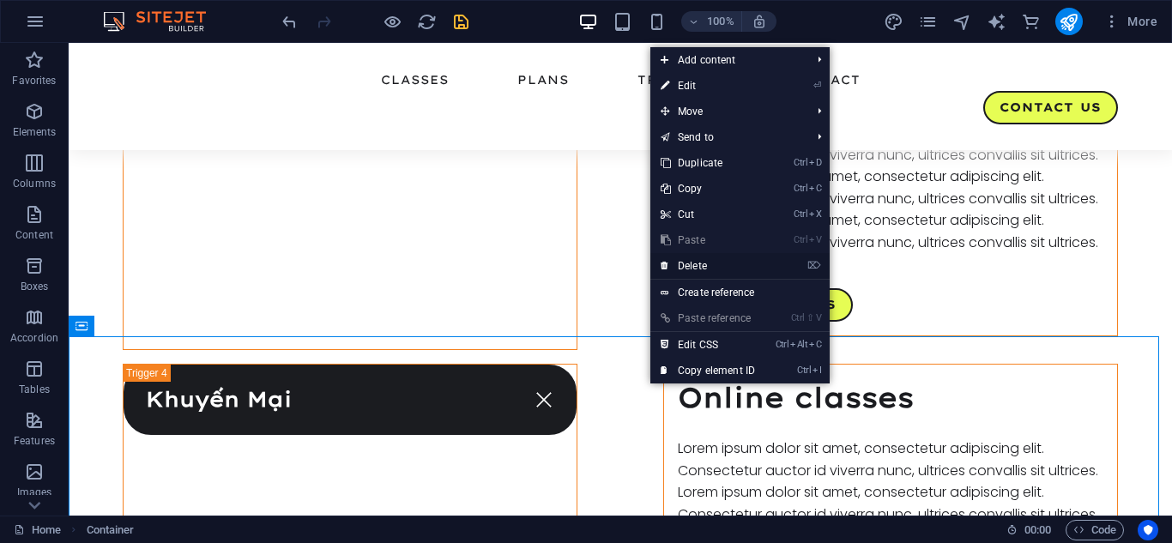
click at [694, 265] on link "⌦ Delete" at bounding box center [707, 266] width 115 height 26
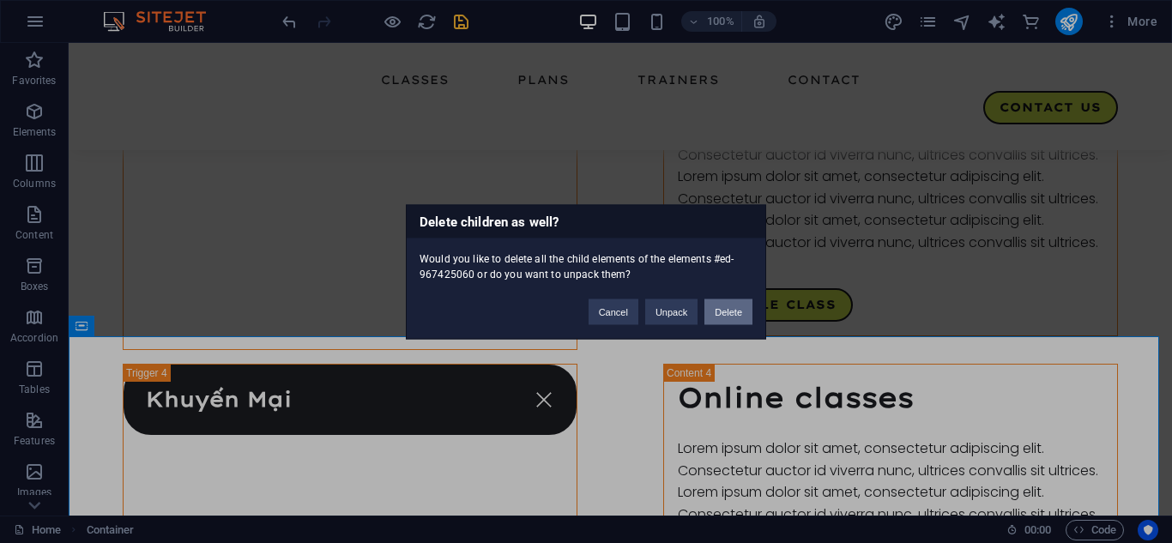
click at [721, 307] on button "Delete" at bounding box center [728, 312] width 48 height 26
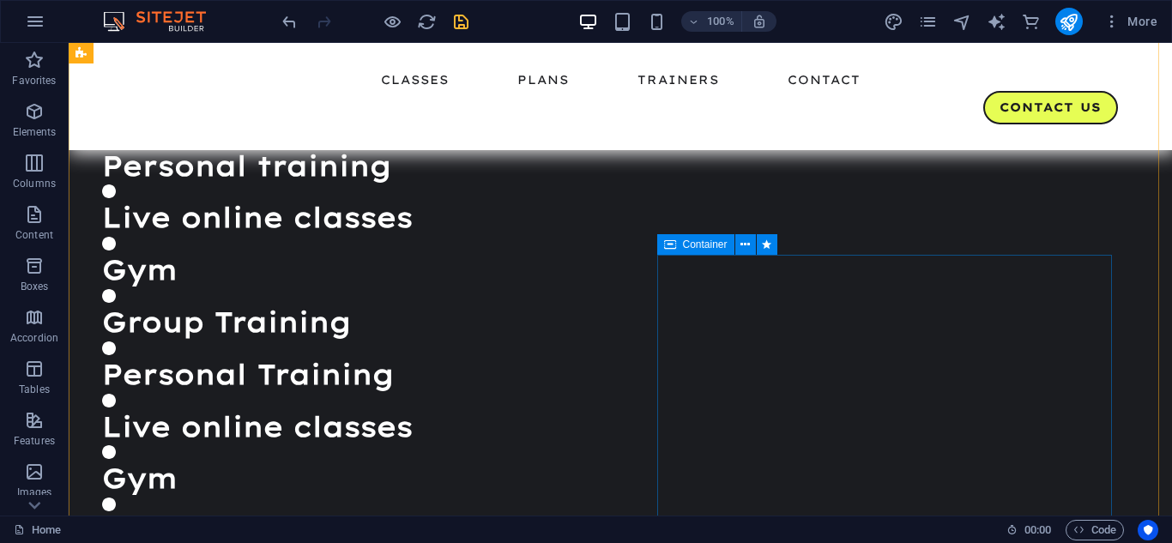
scroll to position [2547, 0]
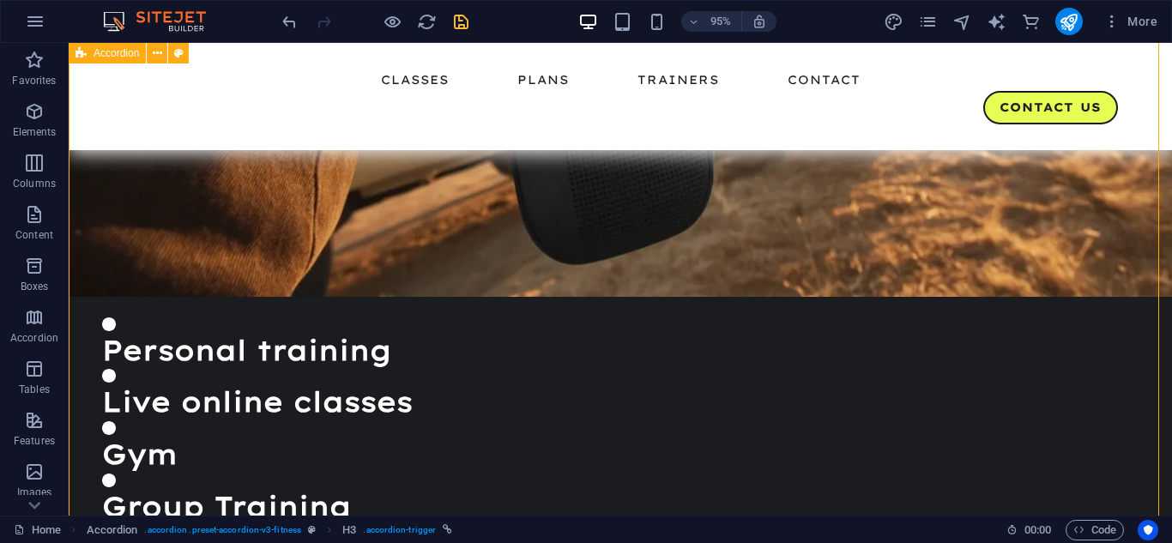
scroll to position [2504, 0]
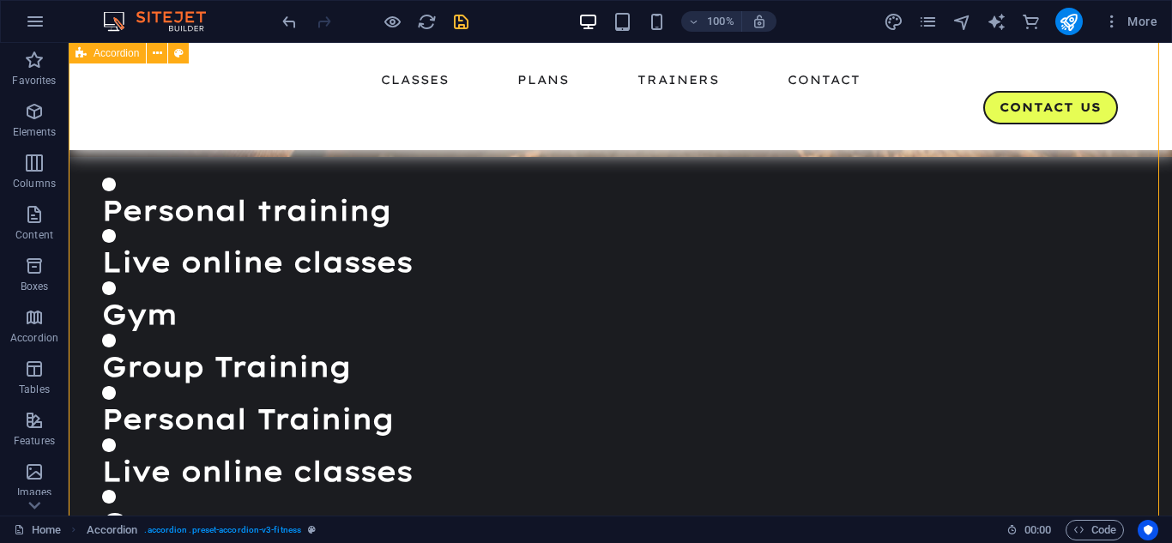
click at [456, 19] on icon "save" at bounding box center [461, 22] width 20 height 20
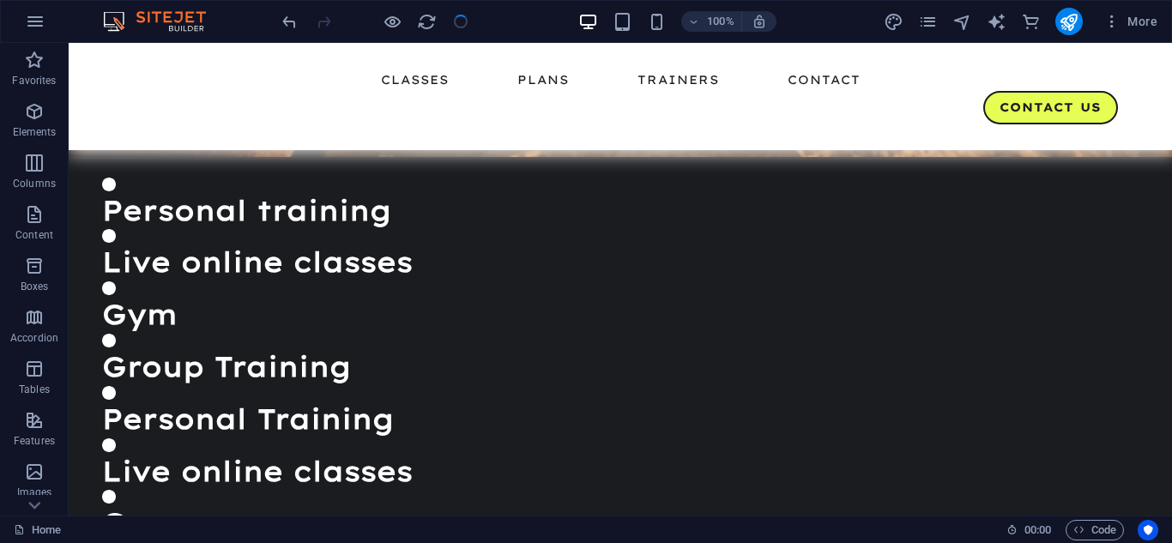
click at [456, 19] on div at bounding box center [375, 21] width 192 height 27
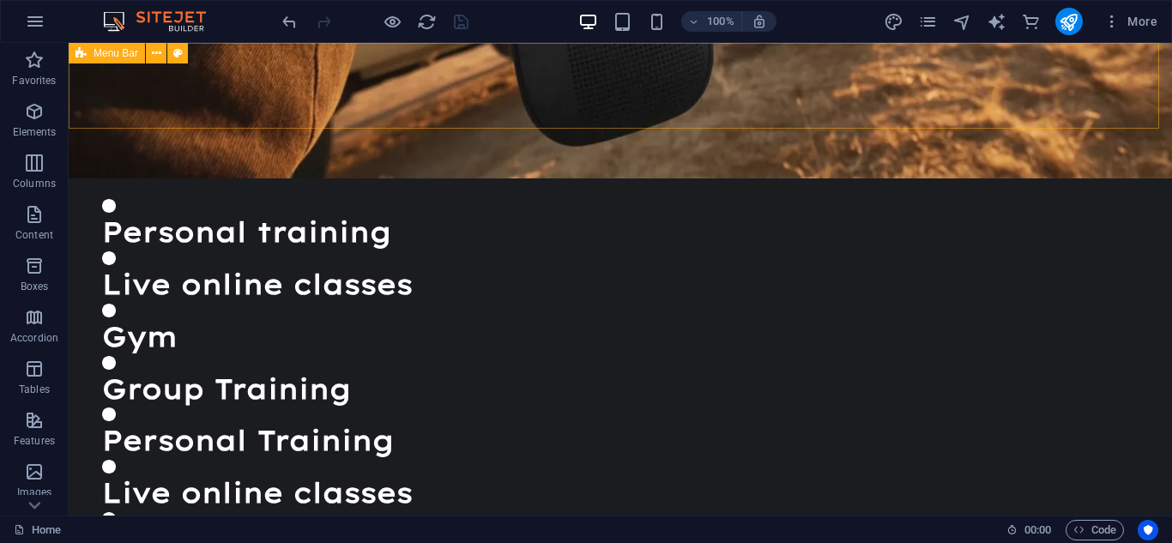
scroll to position [0, 0]
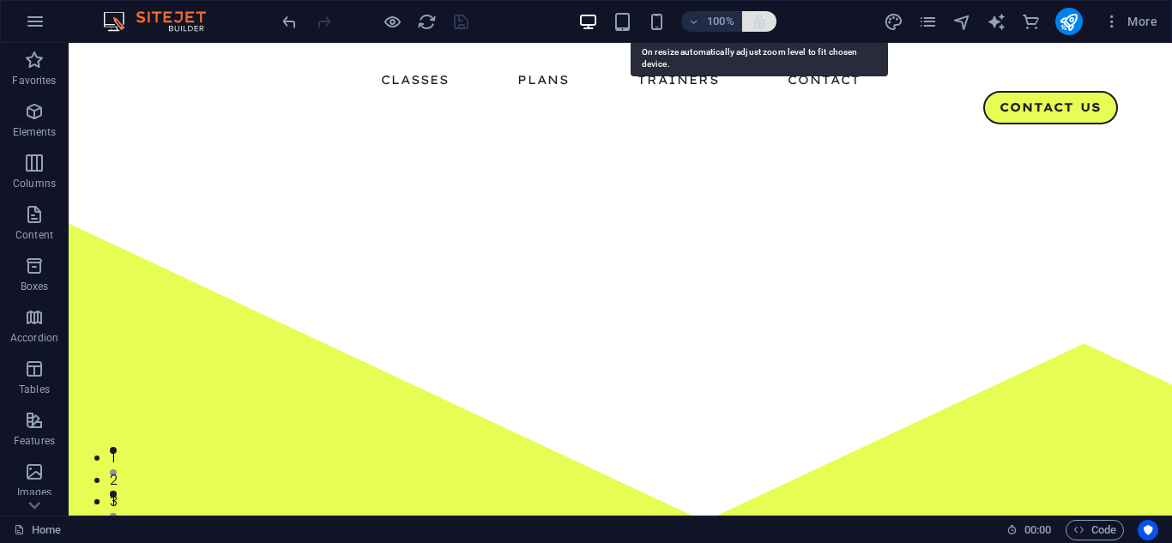
click at [756, 20] on icon "button" at bounding box center [759, 21] width 15 height 15
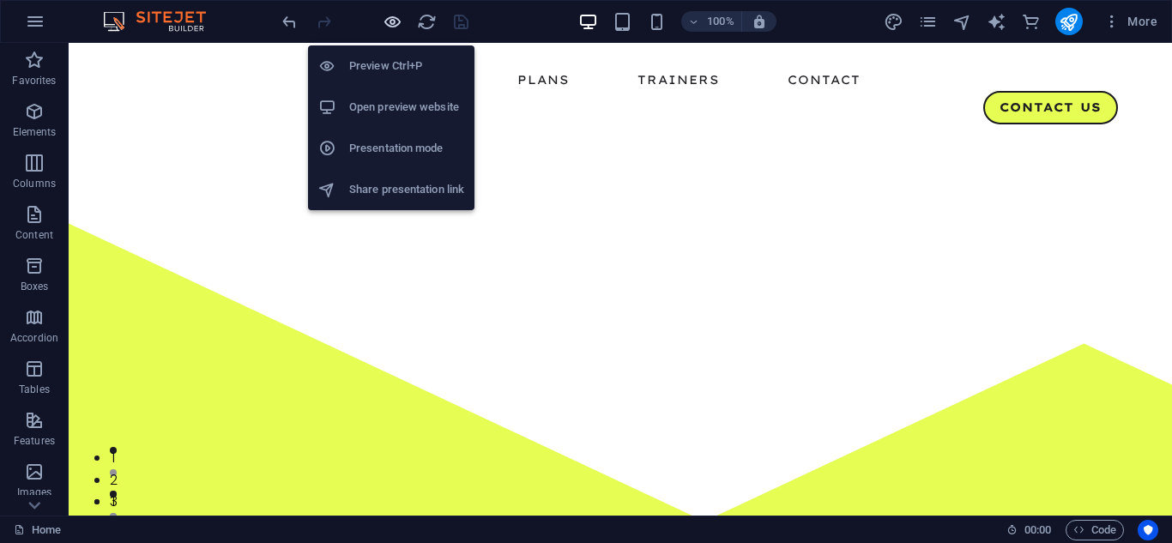
click at [402, 19] on icon "button" at bounding box center [393, 22] width 20 height 20
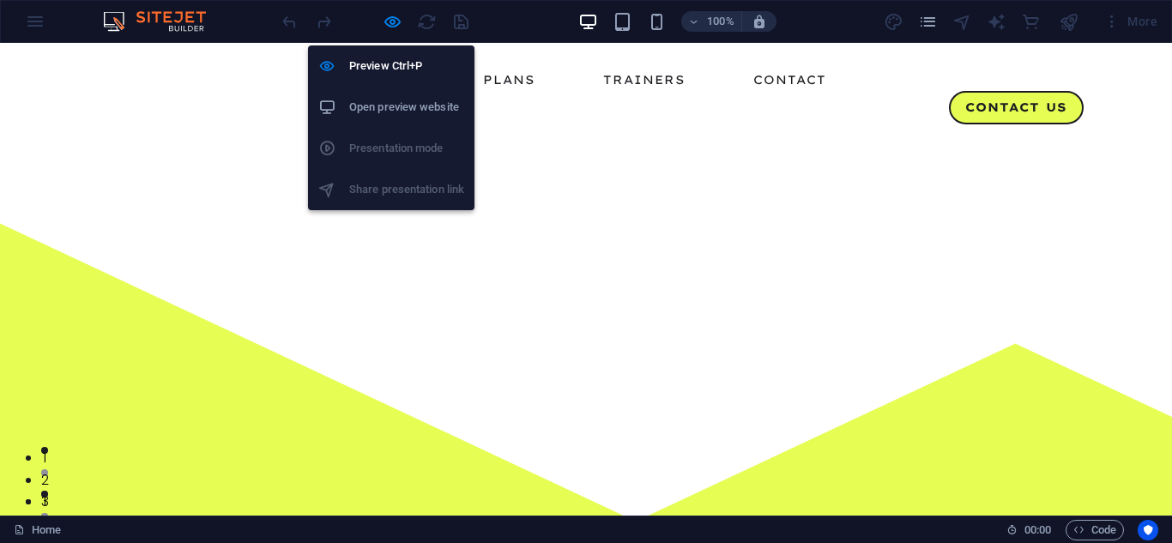
click at [400, 122] on li "Open preview website" at bounding box center [391, 107] width 166 height 41
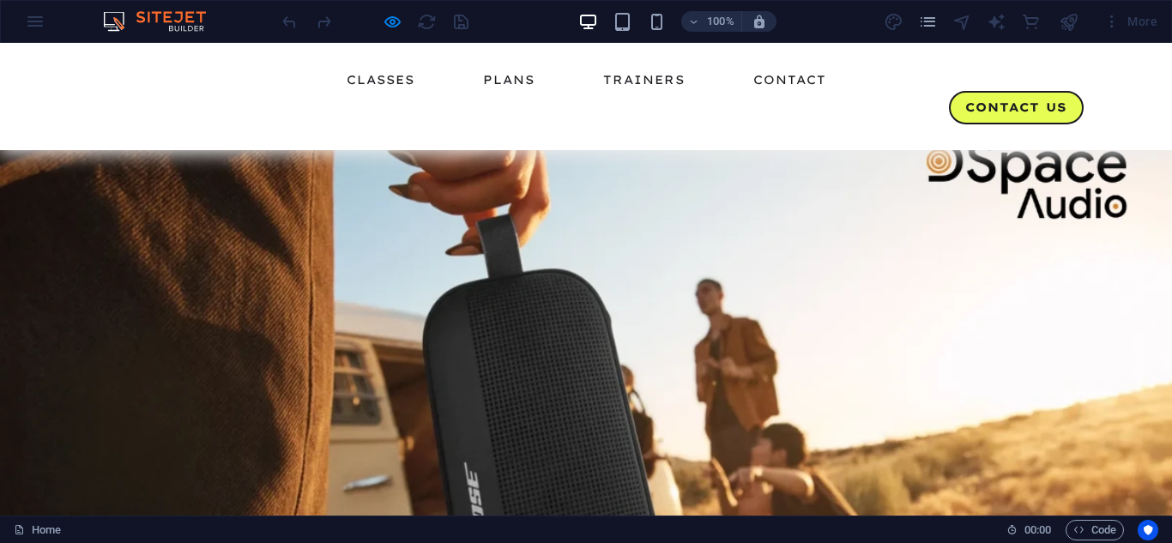
scroll to position [1061, 0]
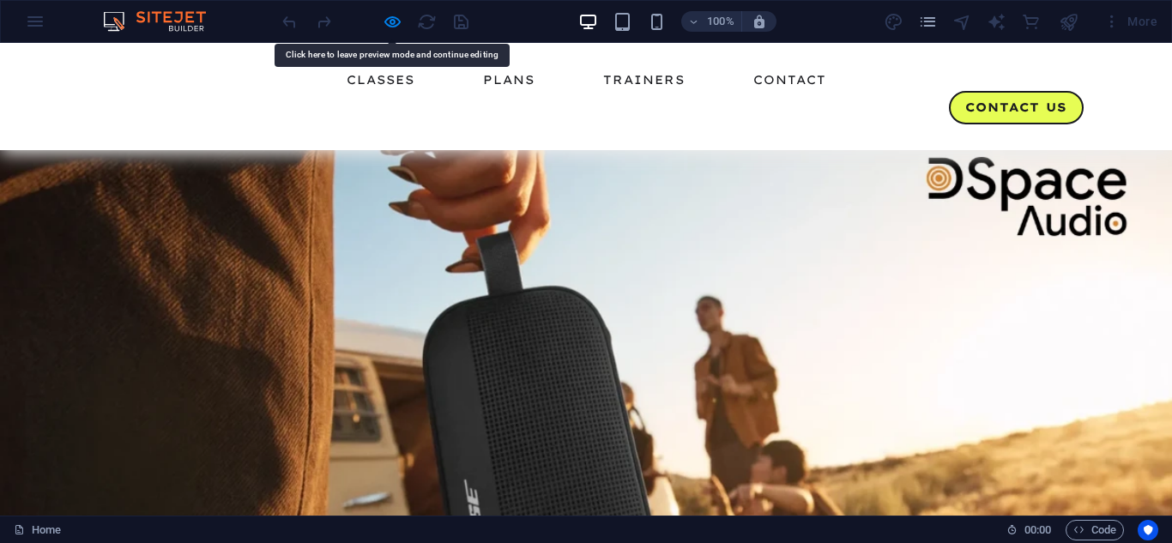
drag, startPoint x: 402, startPoint y: 253, endPoint x: 352, endPoint y: 228, distance: 56.4
click at [352, 228] on img at bounding box center [586, 460] width 1172 height 704
drag, startPoint x: 352, startPoint y: 228, endPoint x: 277, endPoint y: 242, distance: 75.9
click at [277, 242] on img at bounding box center [586, 460] width 1172 height 704
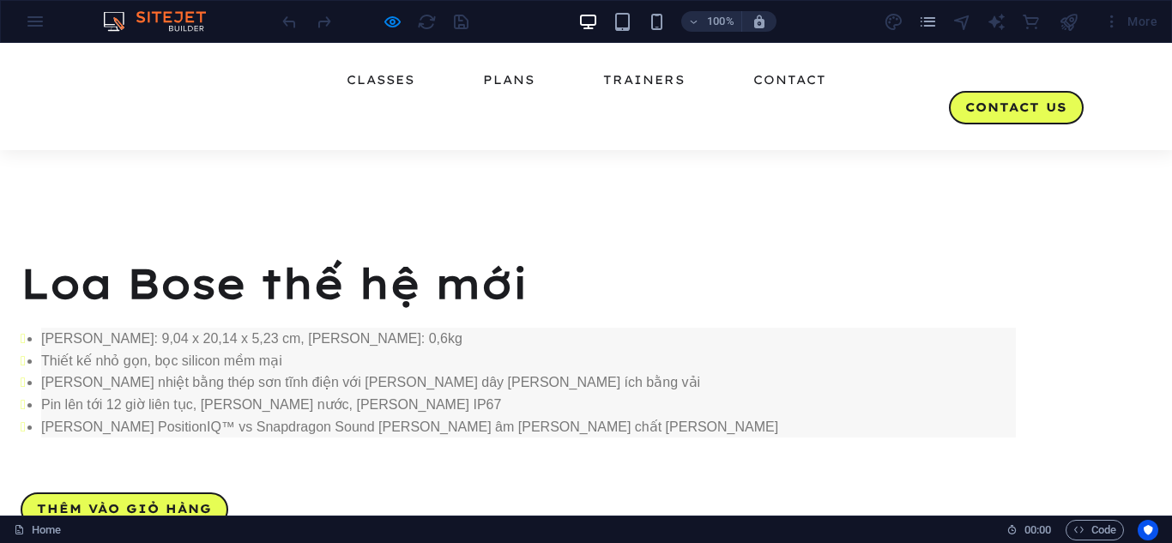
scroll to position [487, 0]
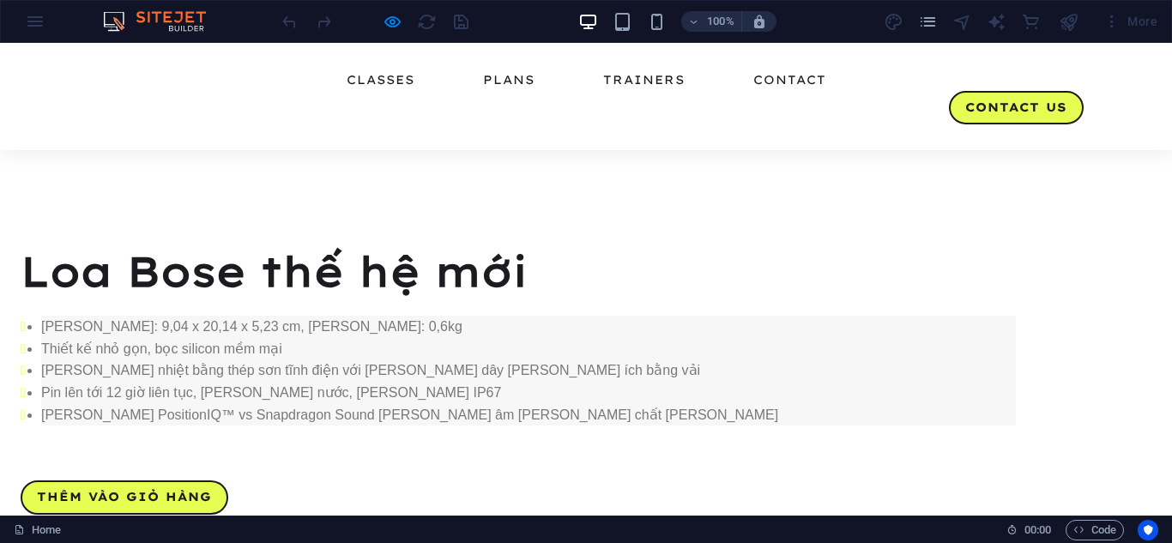
drag, startPoint x: 376, startPoint y: 222, endPoint x: 373, endPoint y: 398, distance: 175.9
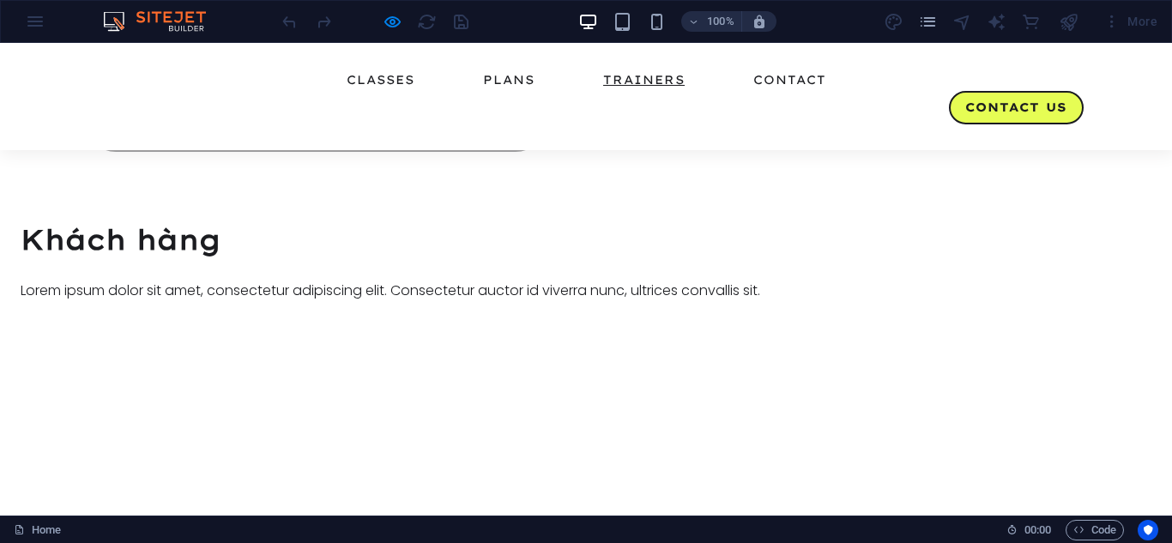
scroll to position [3322, 0]
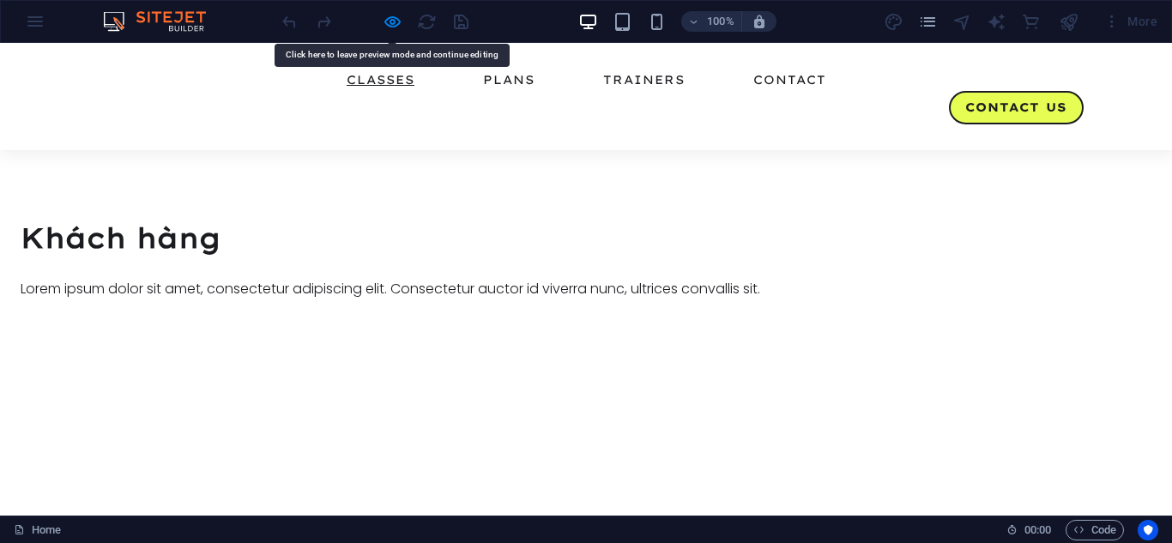
click at [347, 86] on link "Classes" at bounding box center [381, 80] width 68 height 12
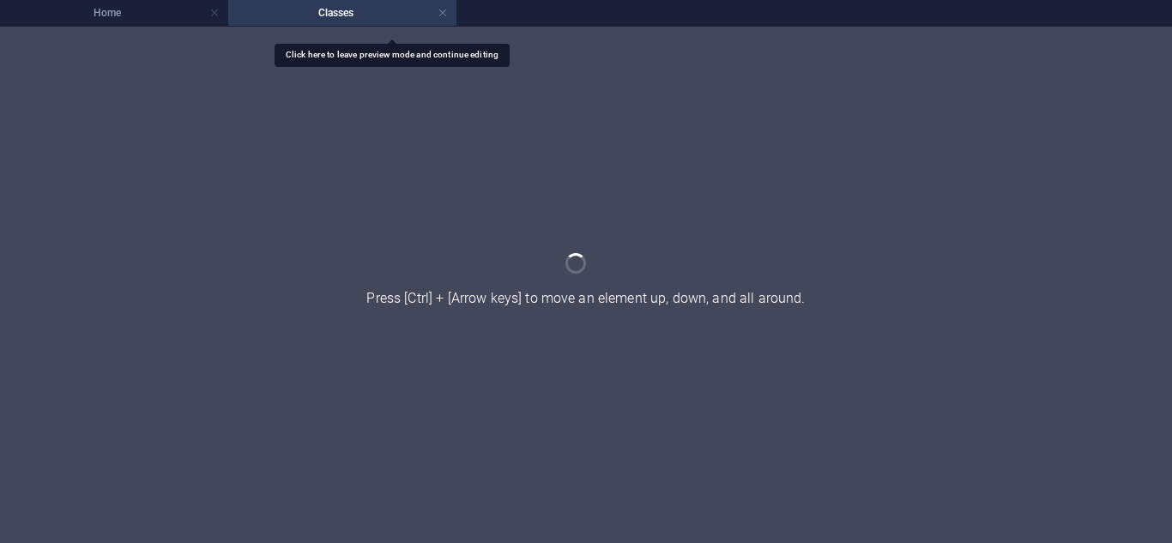
scroll to position [0, 0]
click at [162, 9] on h4 "Home" at bounding box center [114, 12] width 228 height 19
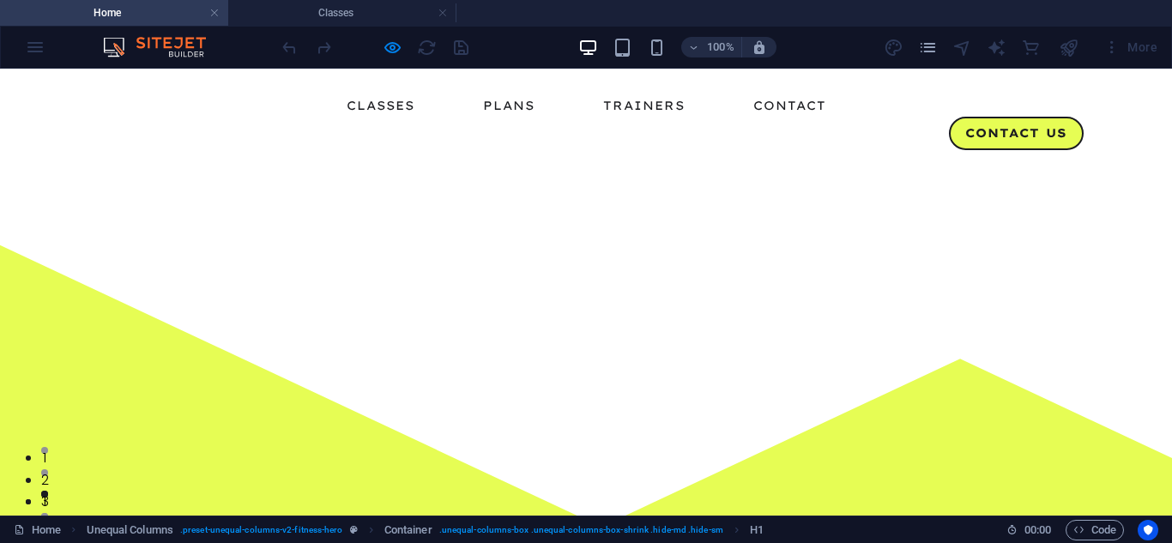
click at [927, 39] on icon "pages" at bounding box center [928, 48] width 20 height 20
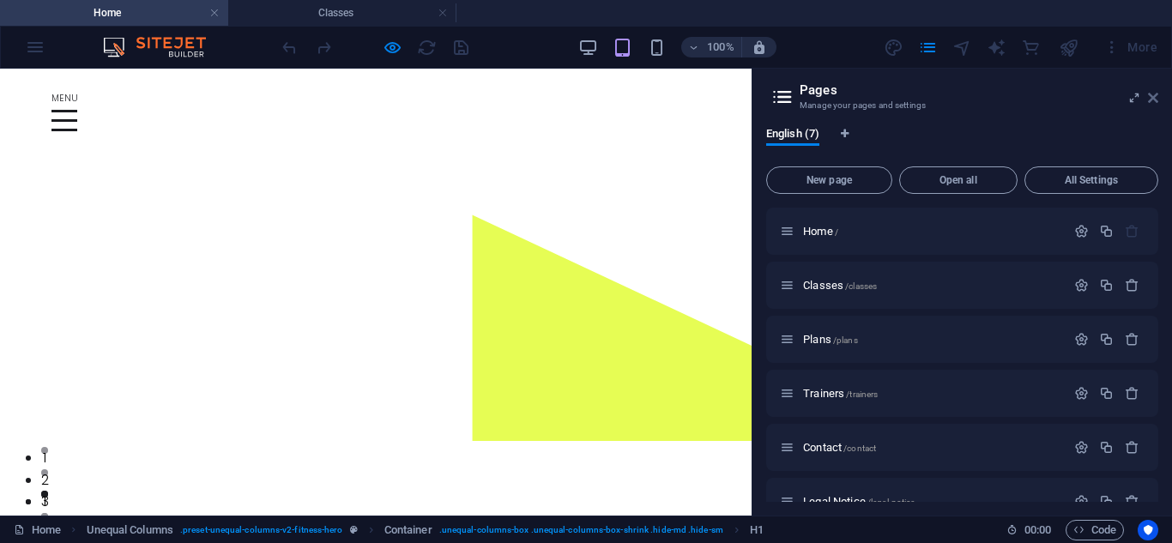
click at [1153, 96] on icon at bounding box center [1153, 98] width 10 height 14
